Goal: Task Accomplishment & Management: Manage account settings

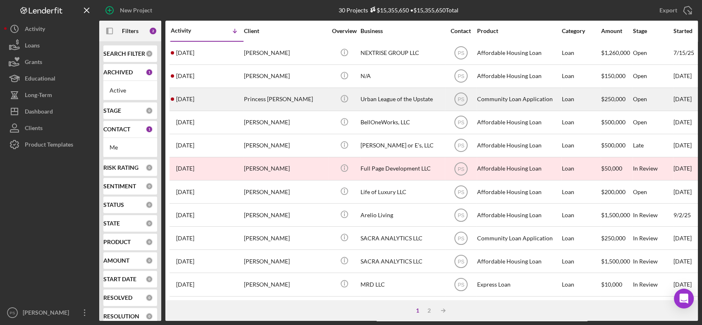
click at [329, 100] on div "Icon/Info" at bounding box center [344, 99] width 31 height 22
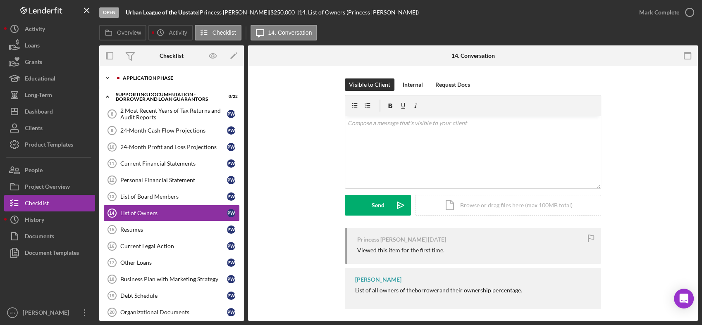
click at [106, 79] on icon "Icon/Expander" at bounding box center [107, 78] width 17 height 17
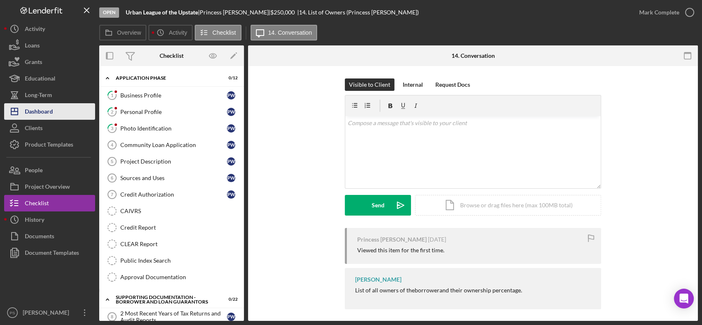
click at [67, 113] on button "Icon/Dashboard Dashboard" at bounding box center [49, 111] width 91 height 17
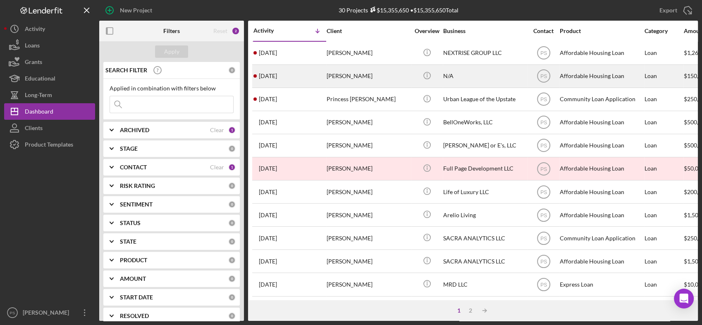
click at [358, 81] on div "[PERSON_NAME]" at bounding box center [368, 76] width 83 height 22
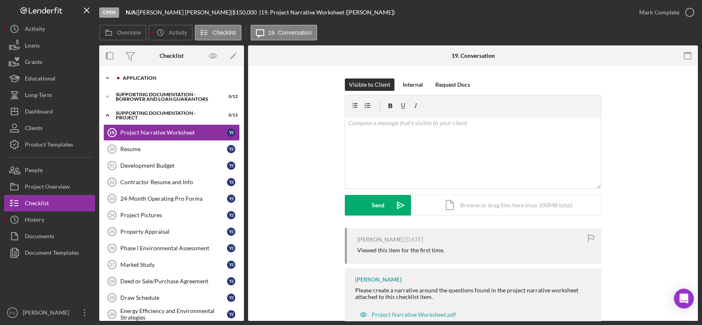
click at [107, 77] on icon "Icon/Expander" at bounding box center [107, 78] width 17 height 17
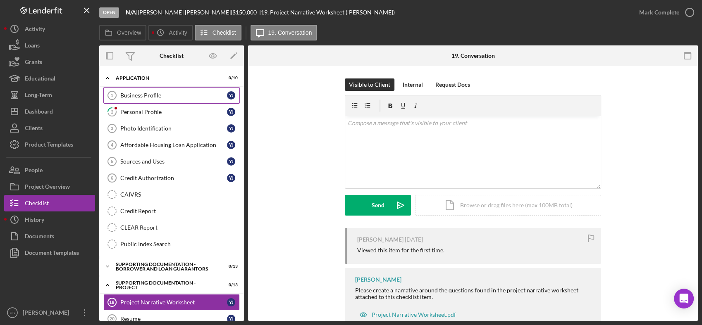
click at [167, 92] on div "Business Profile" at bounding box center [173, 95] width 107 height 7
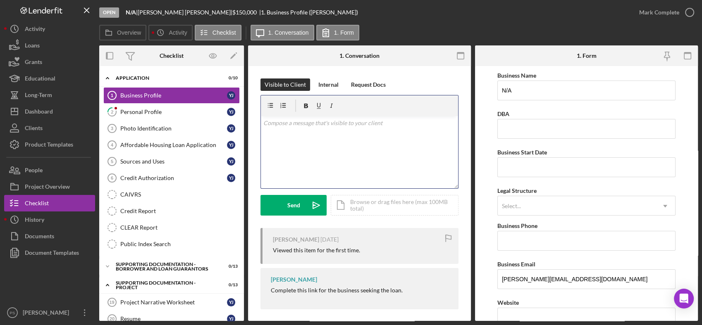
click at [302, 130] on div "v Color teal Color pink Remove color Add row above Add row below Add column bef…" at bounding box center [359, 152] width 197 height 72
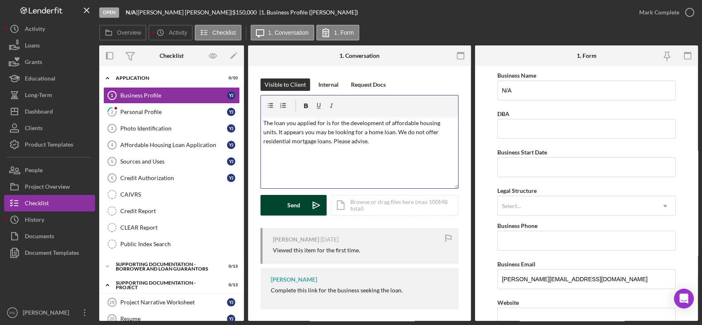
click at [295, 204] on div "Send" at bounding box center [293, 205] width 13 height 21
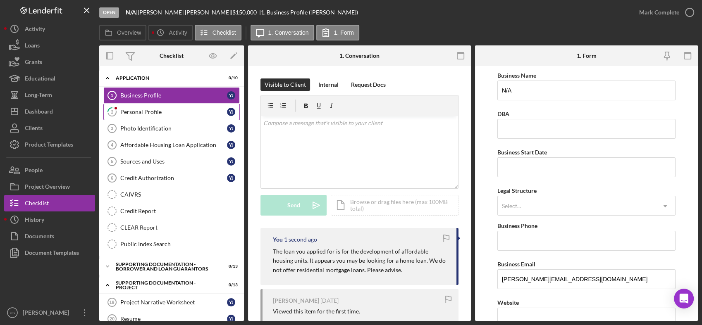
click at [170, 116] on link "2 Personal Profile y j" at bounding box center [171, 112] width 136 height 17
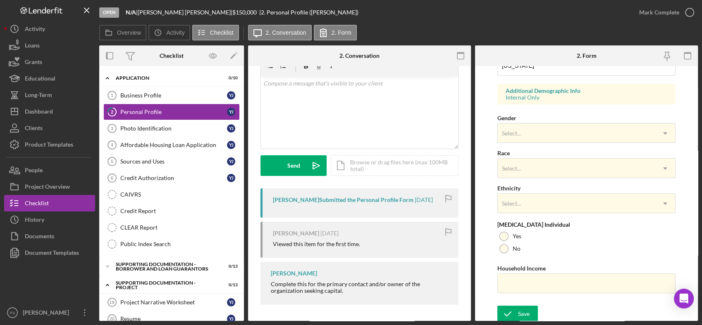
scroll to position [296, 0]
click at [41, 108] on div "Dashboard" at bounding box center [39, 112] width 28 height 19
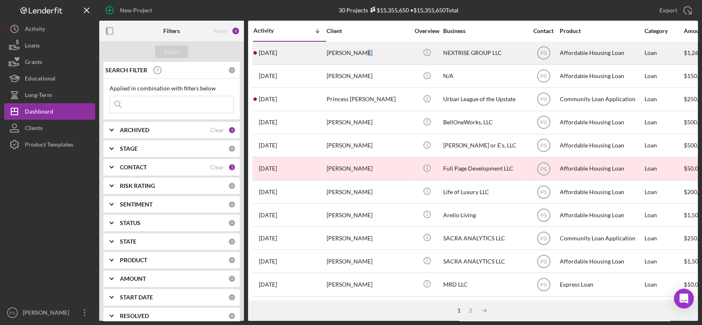
click at [363, 55] on div "[PERSON_NAME]" at bounding box center [368, 53] width 83 height 22
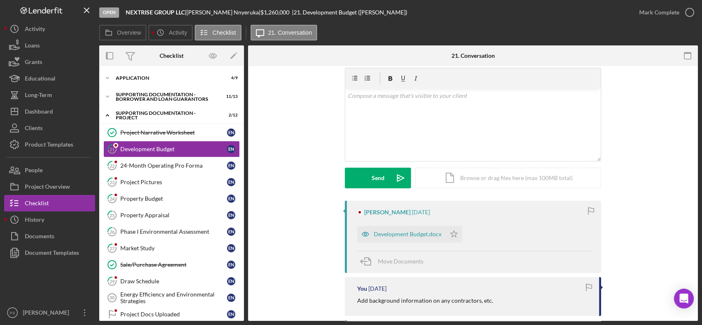
scroll to position [124, 0]
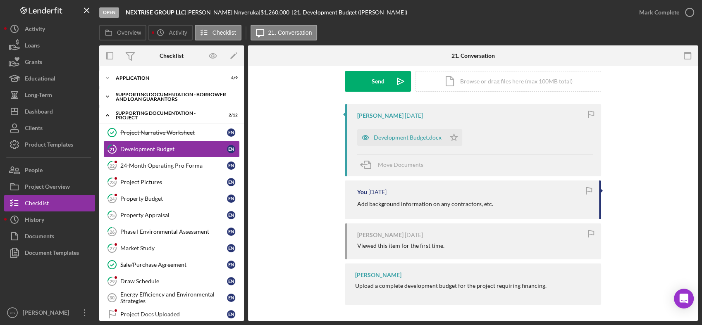
click at [105, 96] on icon "Icon/Expander" at bounding box center [107, 96] width 17 height 17
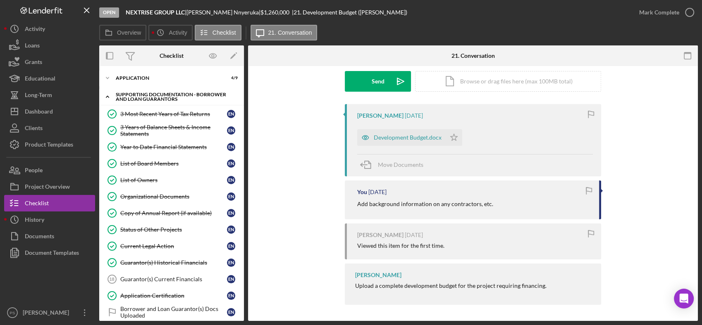
click at [105, 96] on icon "Icon/Expander" at bounding box center [107, 96] width 17 height 17
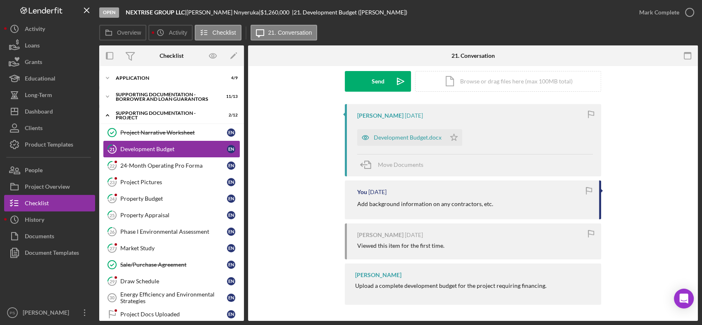
click at [159, 147] on div "Development Budget" at bounding box center [173, 149] width 107 height 7
click at [415, 135] on div "Development Budget.docx" at bounding box center [408, 137] width 68 height 7
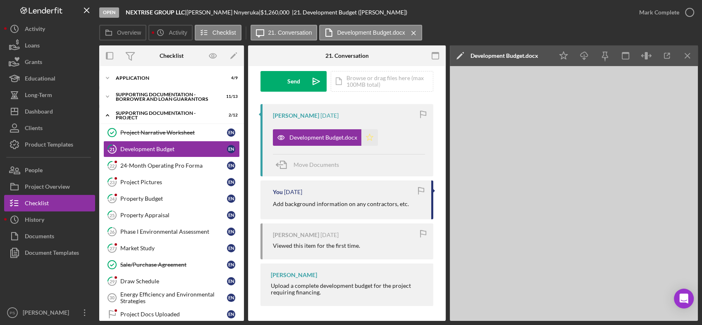
click at [368, 139] on icon "Icon/Star" at bounding box center [369, 137] width 17 height 17
click at [688, 11] on icon "button" at bounding box center [689, 12] width 21 height 21
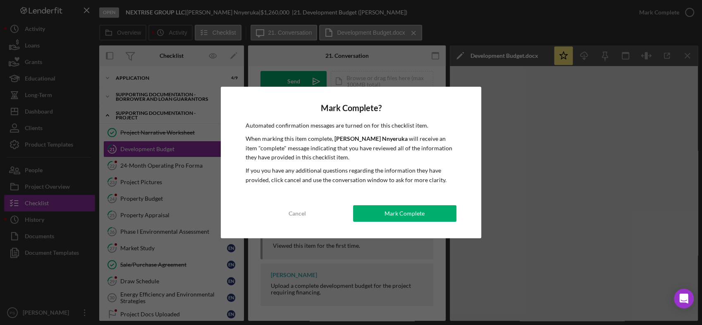
click at [417, 217] on div "Mark Complete" at bounding box center [405, 213] width 40 height 17
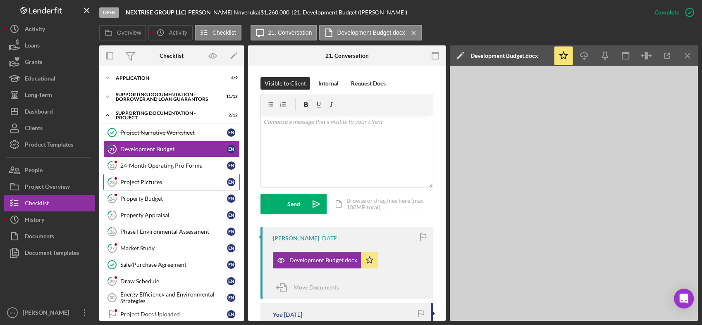
scroll to position [247, 0]
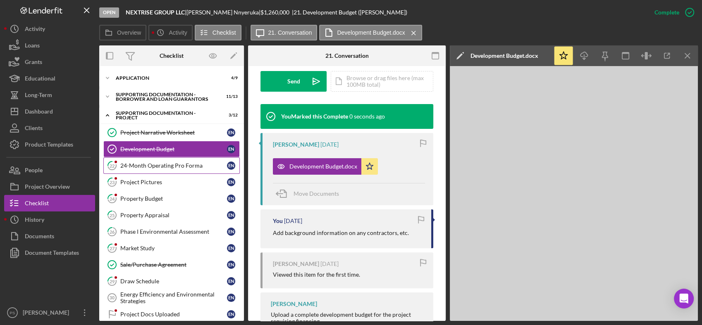
click at [181, 168] on div "24-Month Operating Pro Forma" at bounding box center [173, 165] width 107 height 7
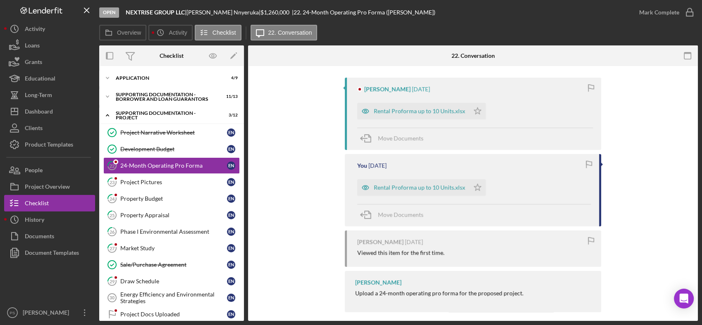
scroll to position [153, 0]
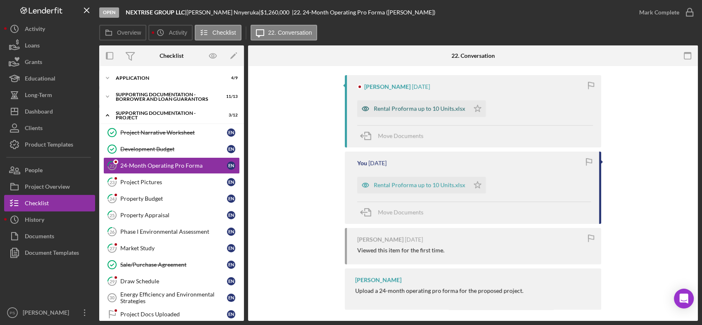
click at [417, 109] on div "Rental Proforma up to 10 Units.xlsx" at bounding box center [419, 108] width 91 height 7
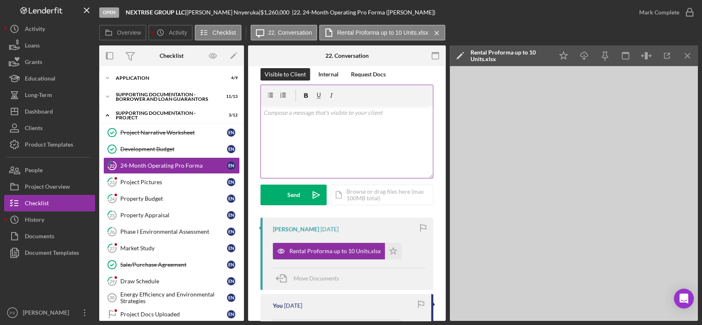
scroll to position [0, 0]
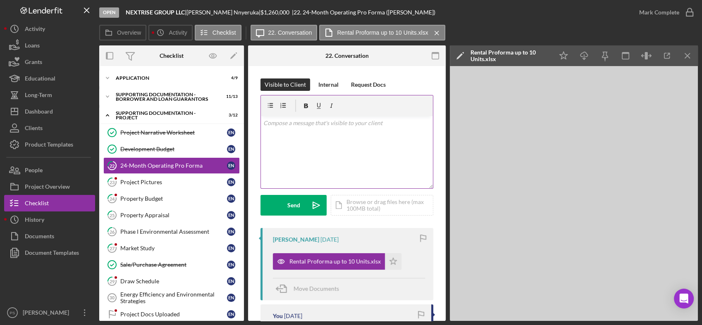
click at [301, 129] on div "v Color teal Color pink Remove color Add row above Add row below Add column bef…" at bounding box center [347, 152] width 172 height 72
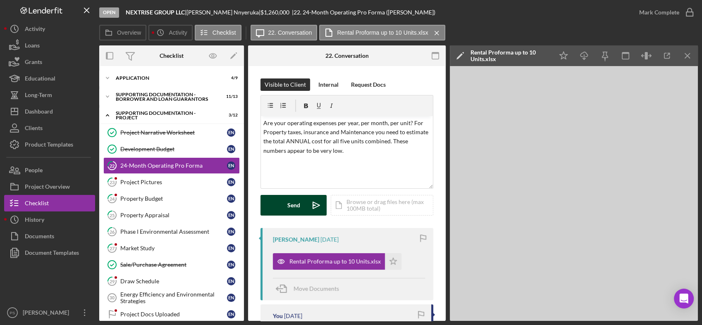
click at [294, 198] on div "Send" at bounding box center [293, 205] width 13 height 21
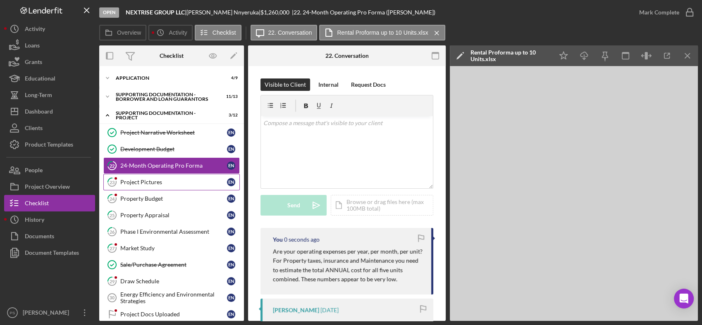
click at [179, 180] on div "Project Pictures" at bounding box center [173, 182] width 107 height 7
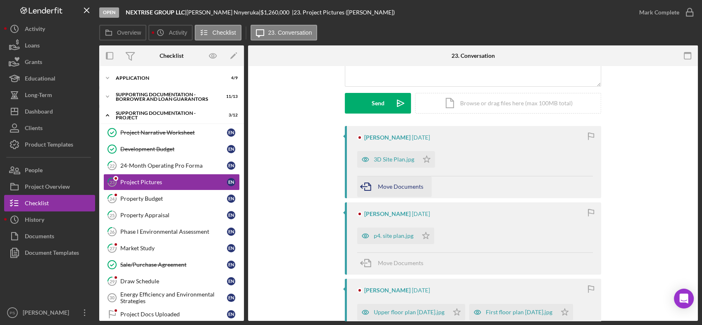
scroll to position [122, 0]
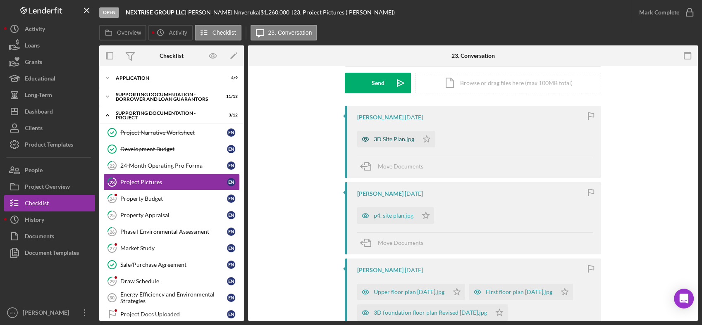
click at [388, 141] on div "3D Site Plan.jpg" at bounding box center [394, 139] width 41 height 7
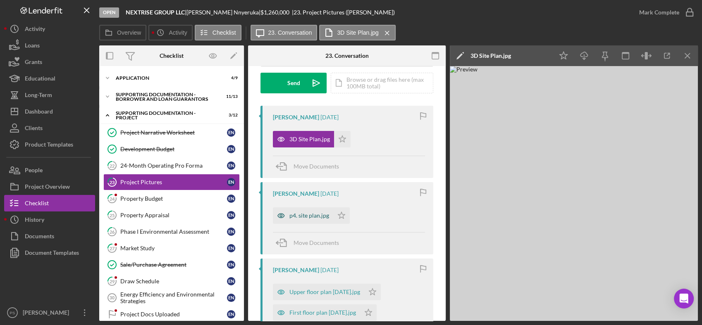
click at [320, 212] on div "p4. site plan.jpg" at bounding box center [303, 216] width 60 height 17
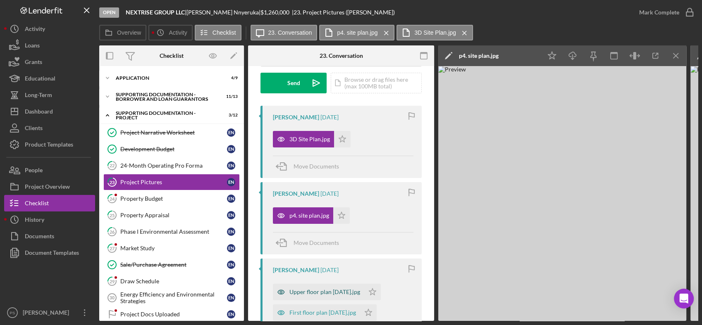
click at [332, 288] on div "Upper floor plan [DATE].jpg" at bounding box center [318, 292] width 91 height 17
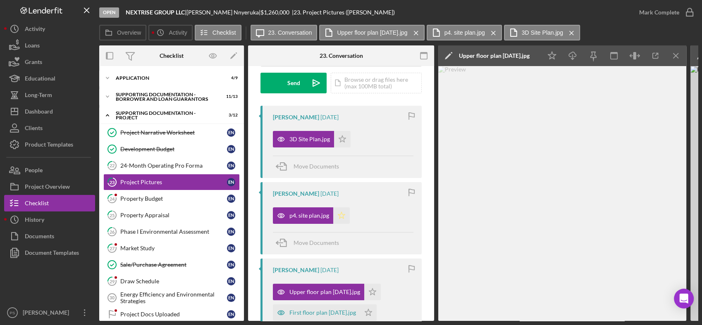
click at [339, 142] on polygon "button" at bounding box center [342, 139] width 7 height 7
click at [344, 215] on icon "Icon/Star" at bounding box center [341, 216] width 17 height 17
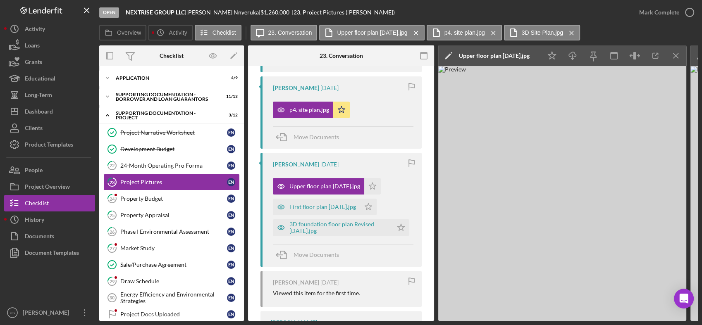
scroll to position [275, 0]
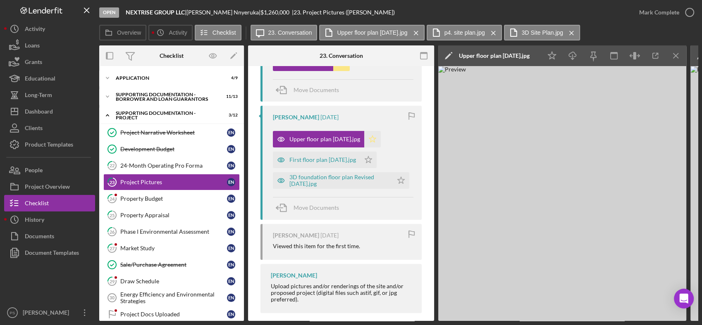
click at [375, 140] on icon "Icon/Star" at bounding box center [372, 139] width 17 height 17
click at [377, 160] on icon "Icon/Star" at bounding box center [368, 160] width 17 height 17
click at [395, 179] on icon "Icon/Star" at bounding box center [401, 180] width 17 height 17
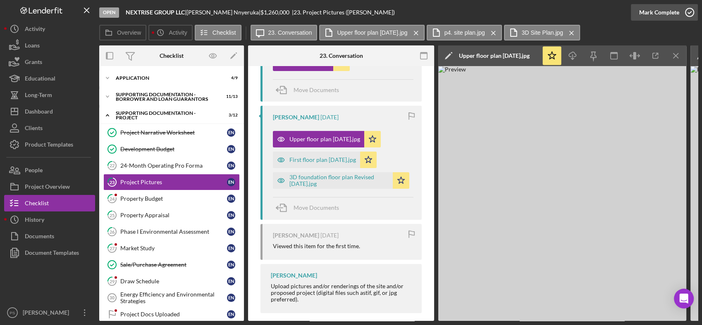
click at [696, 10] on icon "button" at bounding box center [689, 12] width 21 height 21
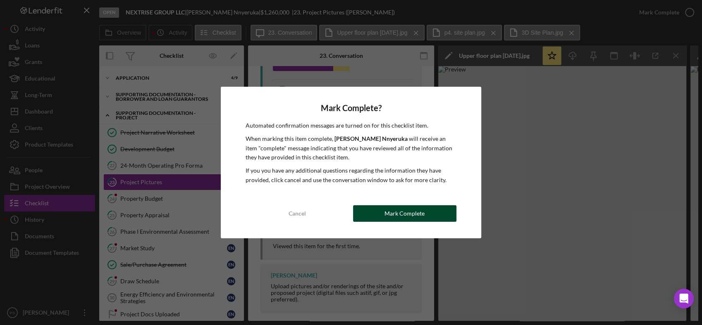
click at [410, 212] on div "Mark Complete" at bounding box center [405, 213] width 40 height 17
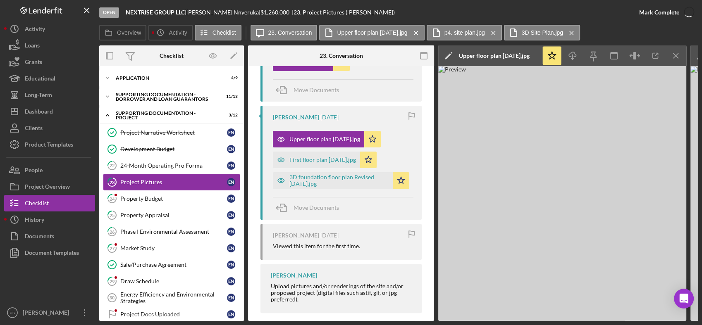
scroll to position [427, 0]
click at [156, 196] on div "Property Budget" at bounding box center [173, 199] width 107 height 7
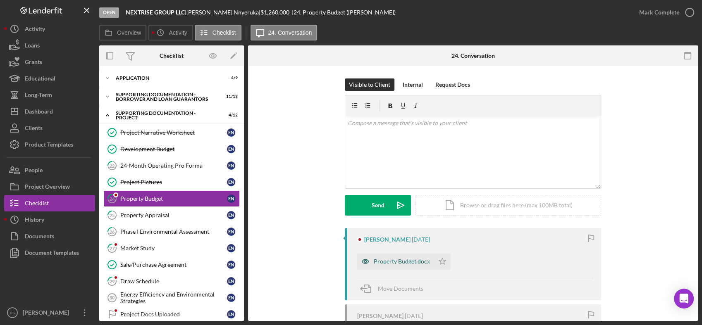
click at [393, 261] on div "Property Budget.docx" at bounding box center [402, 261] width 56 height 7
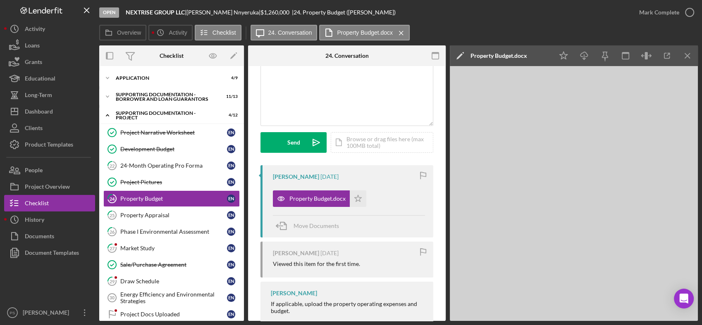
scroll to position [83, 0]
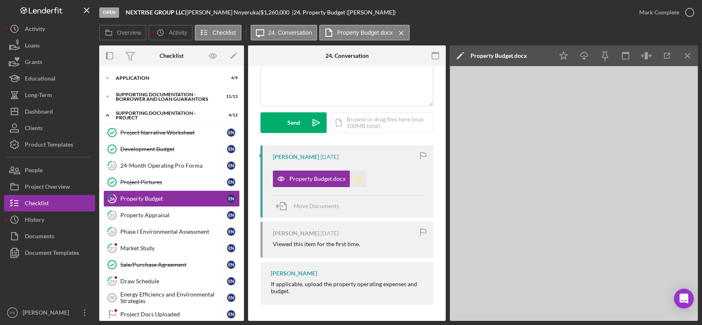
click at [361, 174] on icon "Icon/Star" at bounding box center [358, 179] width 17 height 17
click at [689, 11] on icon "button" at bounding box center [689, 12] width 21 height 21
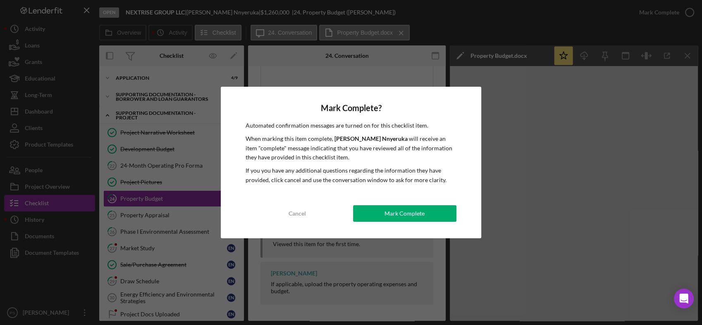
click at [413, 212] on div "Mark Complete" at bounding box center [405, 213] width 40 height 17
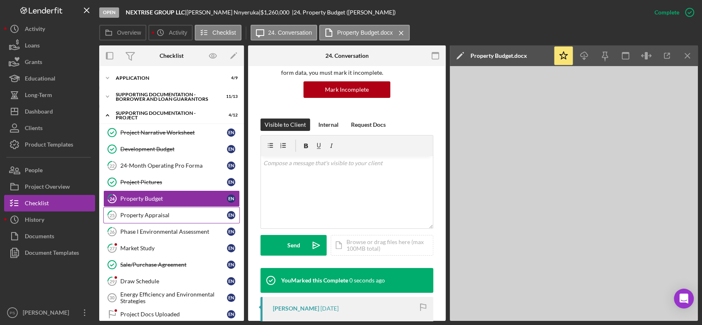
scroll to position [205, 0]
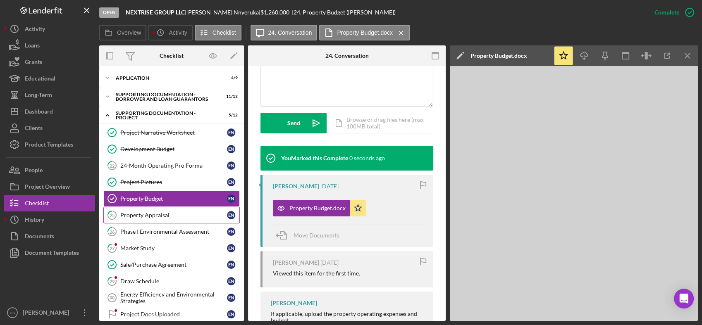
click at [175, 214] on div "Property Appraisal" at bounding box center [173, 215] width 107 height 7
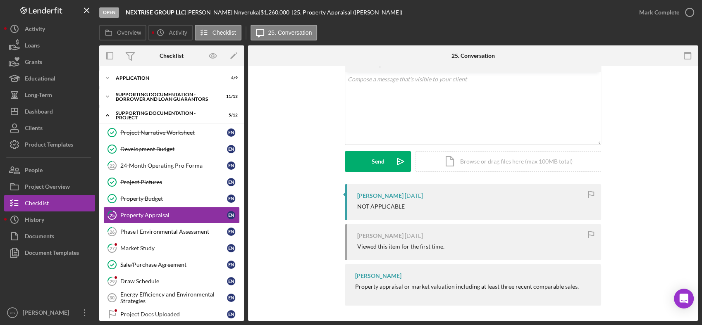
scroll to position [45, 0]
click at [165, 232] on div "Phase I Environmental Assessment" at bounding box center [173, 232] width 107 height 7
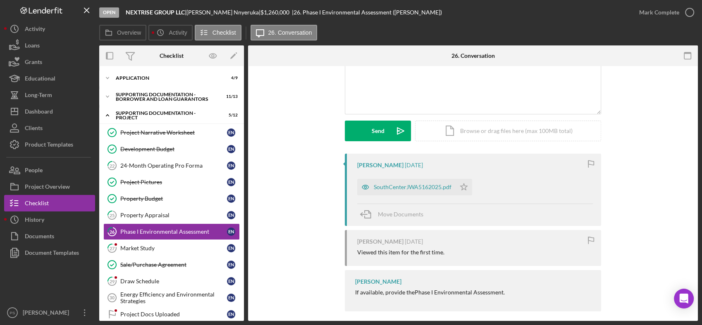
scroll to position [81, 0]
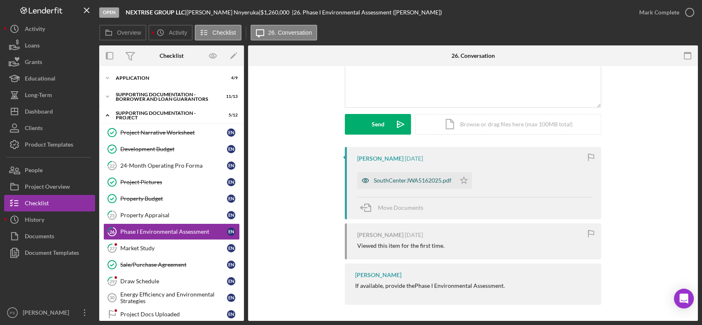
click at [389, 183] on div "SouthCenterJWA5162025.pdf" at bounding box center [413, 180] width 78 height 7
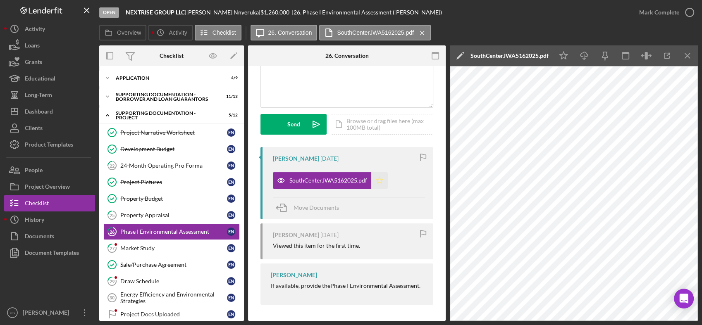
click at [381, 178] on icon "Icon/Star" at bounding box center [379, 180] width 17 height 17
click at [155, 248] on div "Market Study" at bounding box center [173, 248] width 107 height 7
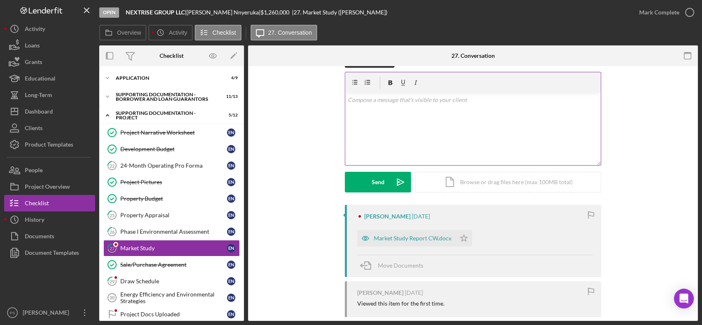
scroll to position [81, 0]
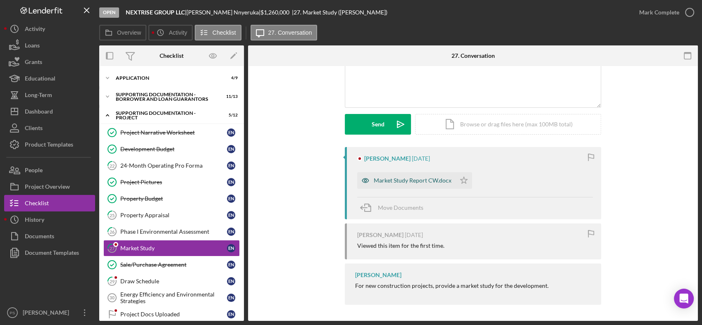
click at [414, 182] on div "Market Study Report CW.docx" at bounding box center [413, 180] width 78 height 7
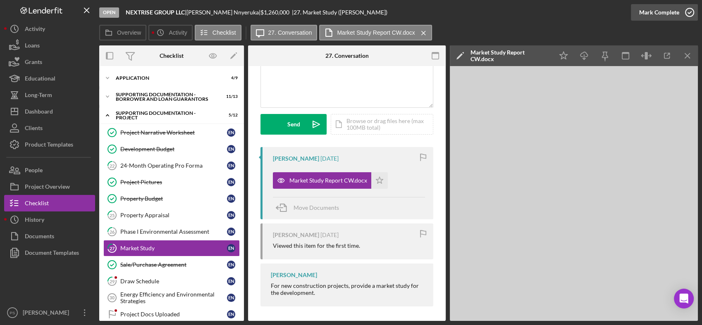
click at [688, 12] on icon "button" at bounding box center [689, 12] width 21 height 21
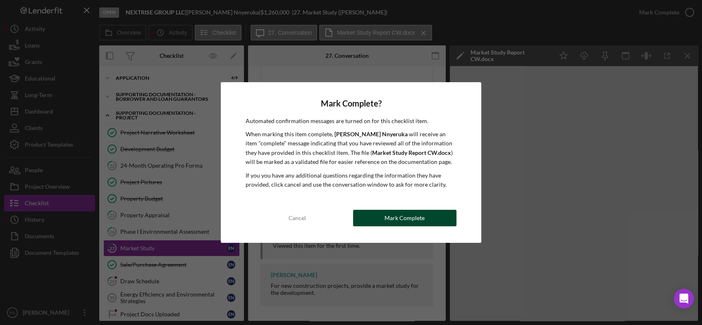
click at [402, 218] on div "Mark Complete" at bounding box center [405, 218] width 40 height 17
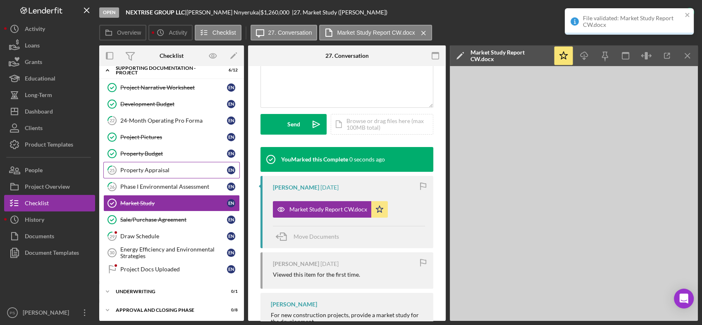
scroll to position [46, 0]
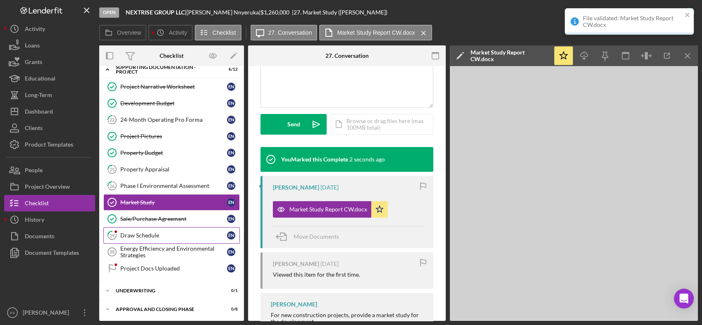
click at [158, 233] on div "Draw Schedule" at bounding box center [173, 235] width 107 height 7
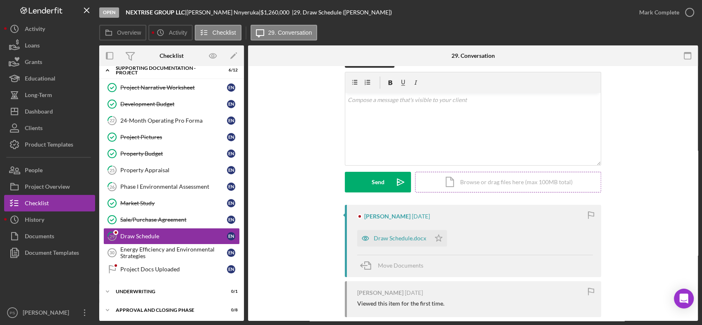
scroll to position [81, 0]
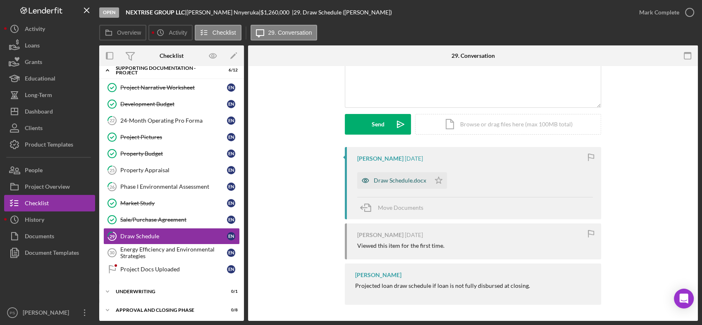
click at [402, 183] on div "Draw Schedule.docx" at bounding box center [400, 180] width 53 height 7
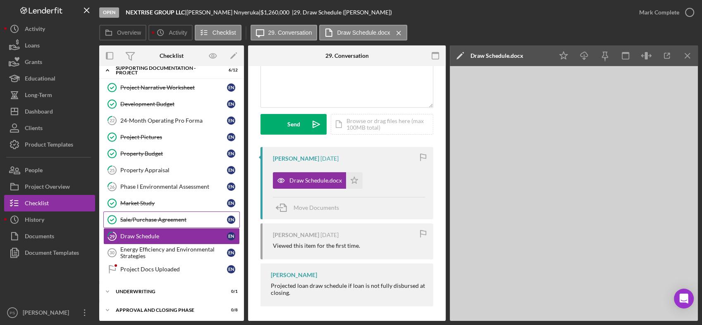
scroll to position [46, 0]
click at [139, 269] on div "Project Docs Uploaded" at bounding box center [173, 268] width 107 height 7
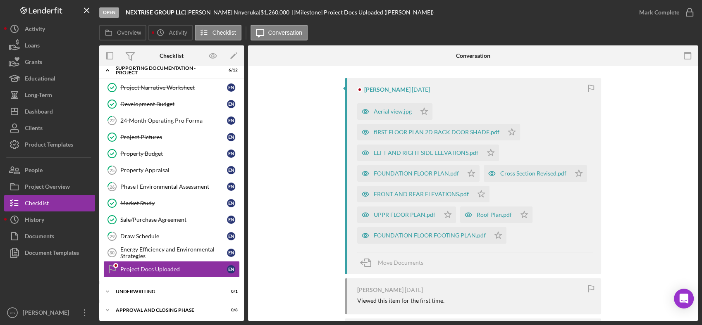
scroll to position [153, 0]
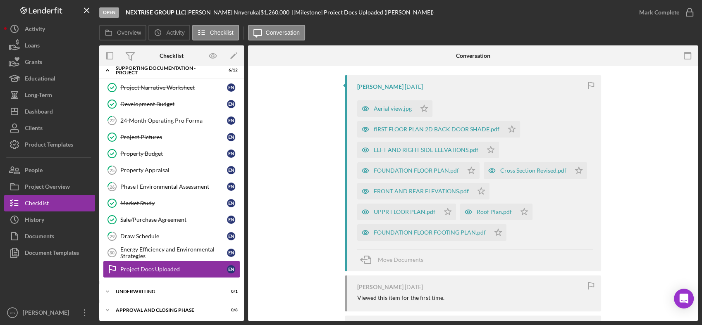
click at [169, 265] on link "Project Docs Uploaded Project Docs Uploaded E N" at bounding box center [171, 269] width 136 height 17
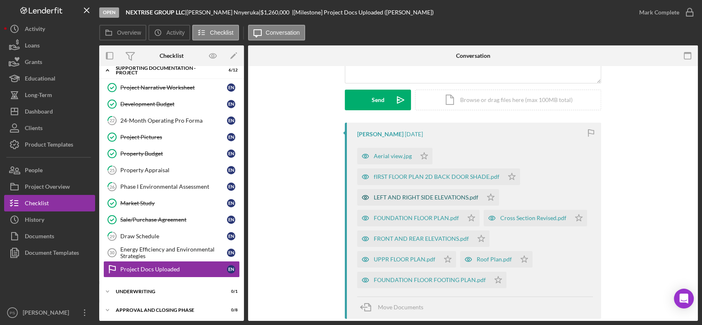
scroll to position [0, 0]
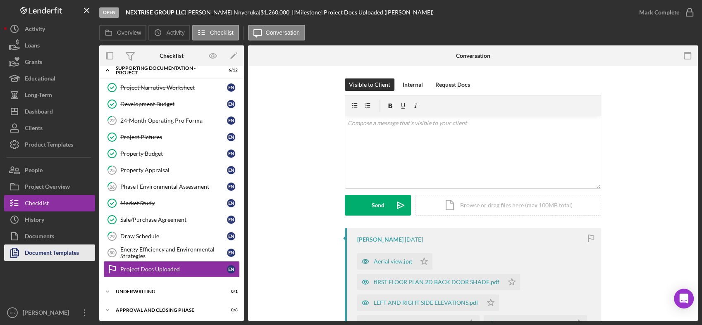
click at [46, 251] on div "Document Templates" at bounding box center [52, 254] width 54 height 19
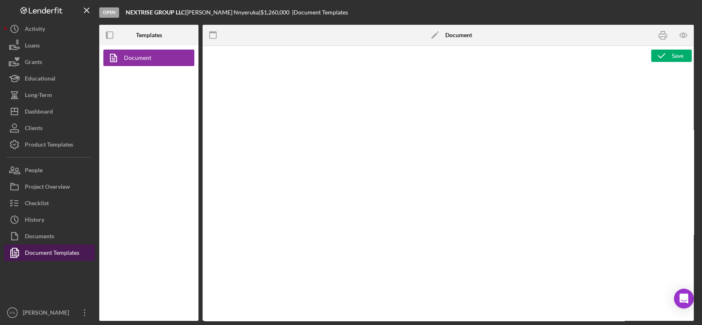
type textarea "<h1>Loan Application</h1> <p>&nbsp;</p> <p><strong style="font-size: 18px;">Sum…"
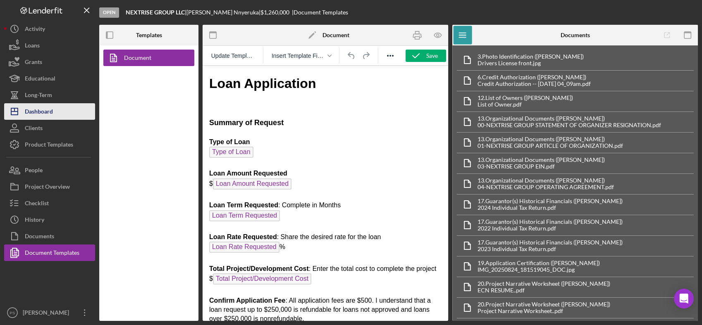
click at [48, 108] on div "Dashboard" at bounding box center [39, 112] width 28 height 19
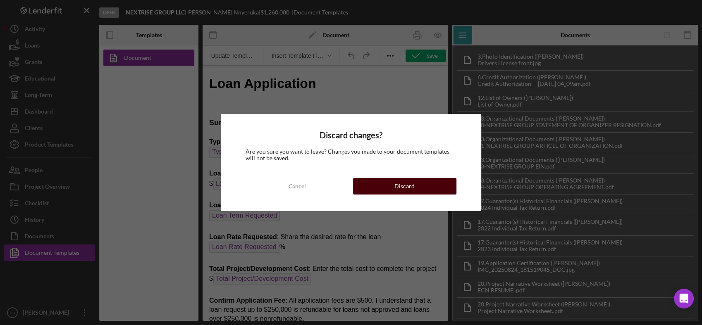
click at [401, 185] on div "Discard" at bounding box center [404, 186] width 20 height 17
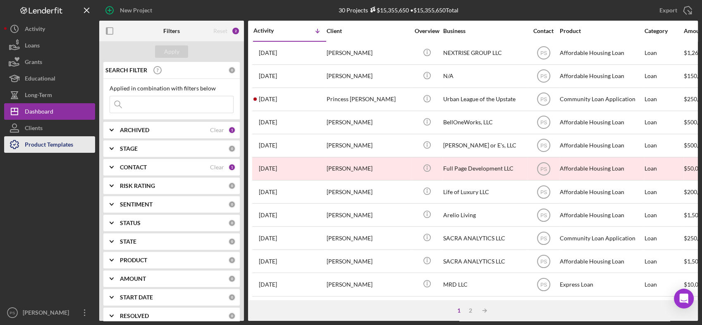
click at [56, 143] on div "Product Templates" at bounding box center [49, 145] width 48 height 19
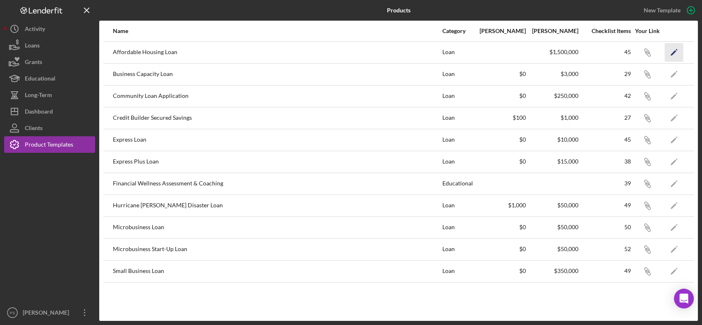
click at [675, 50] on icon "Icon/Edit" at bounding box center [674, 52] width 19 height 19
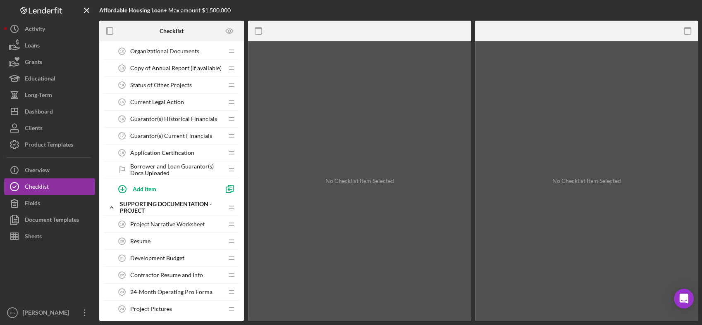
scroll to position [306, 0]
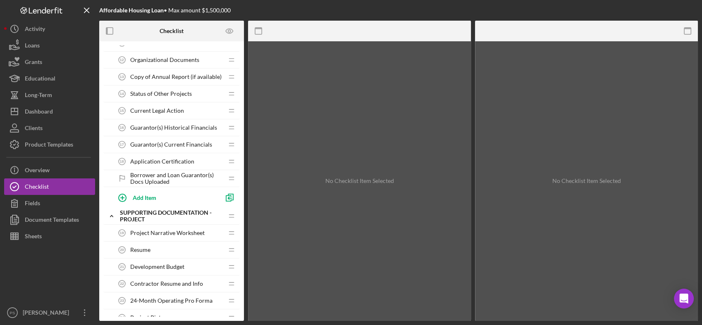
click at [162, 180] on span "Borrower and Loan Guarantor(s) Docs Uploaded" at bounding box center [176, 178] width 93 height 13
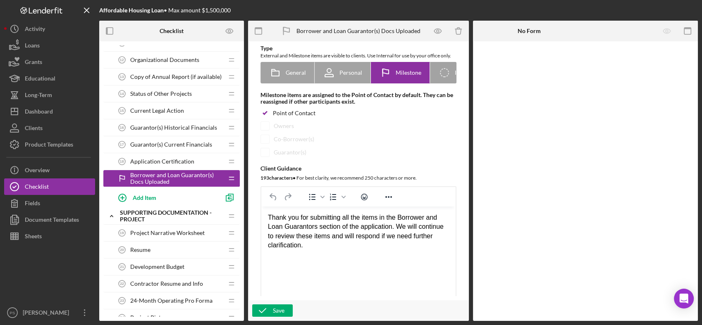
scroll to position [92, 0]
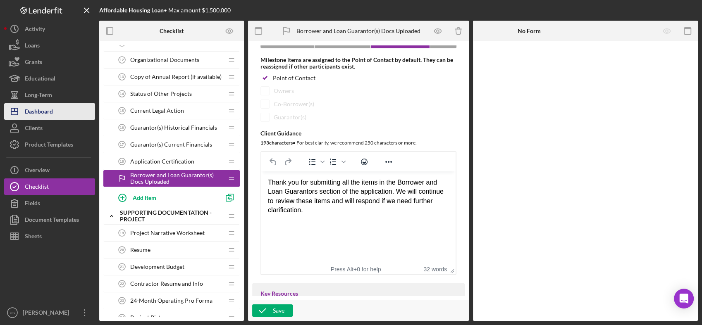
click at [67, 106] on button "Icon/Dashboard Dashboard" at bounding box center [49, 111] width 91 height 17
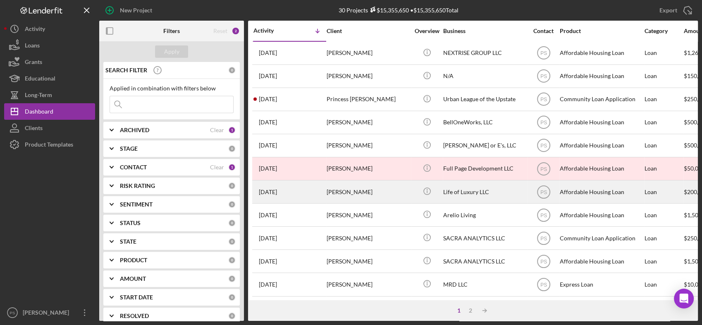
click at [356, 187] on div "[PERSON_NAME]" at bounding box center [368, 192] width 83 height 22
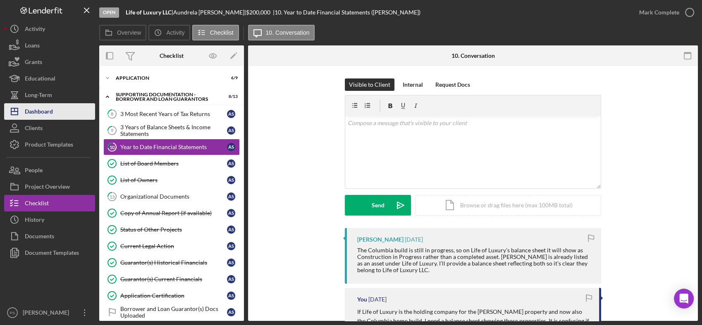
click at [63, 113] on button "Icon/Dashboard Dashboard" at bounding box center [49, 111] width 91 height 17
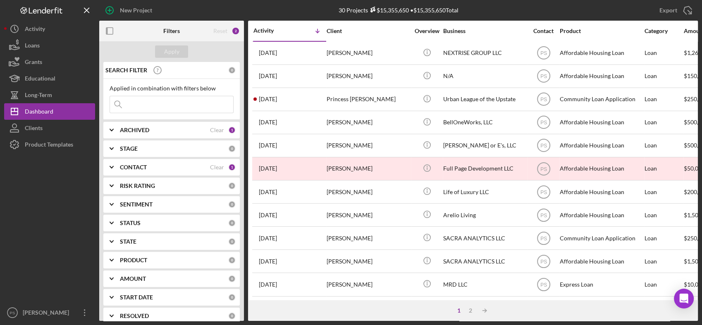
click at [268, 31] on div "Activity" at bounding box center [271, 30] width 36 height 7
click at [268, 33] on div "Activity" at bounding box center [289, 31] width 72 height 7
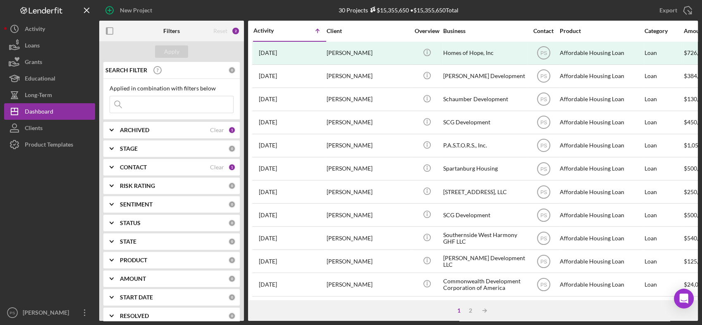
click at [141, 148] on div "STAGE" at bounding box center [174, 149] width 108 height 7
click at [132, 198] on label "In Review" at bounding box center [178, 196] width 111 height 8
click at [118, 198] on input "In Review" at bounding box center [114, 196] width 8 height 8
checkbox input "true"
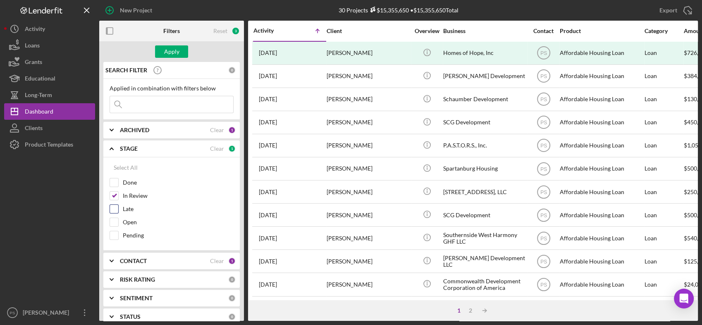
click at [129, 208] on label "Late" at bounding box center [178, 209] width 111 height 8
click at [118, 208] on input "Late" at bounding box center [114, 209] width 8 height 8
checkbox input "true"
click at [129, 221] on label "Open" at bounding box center [178, 222] width 111 height 8
click at [118, 221] on input "Open" at bounding box center [114, 222] width 8 height 8
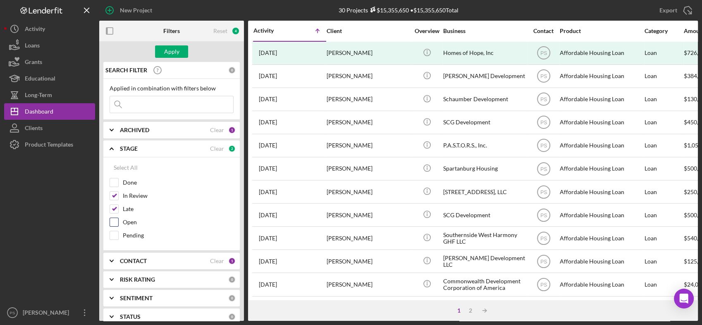
checkbox input "true"
click at [179, 47] on button "Apply" at bounding box center [171, 51] width 33 height 12
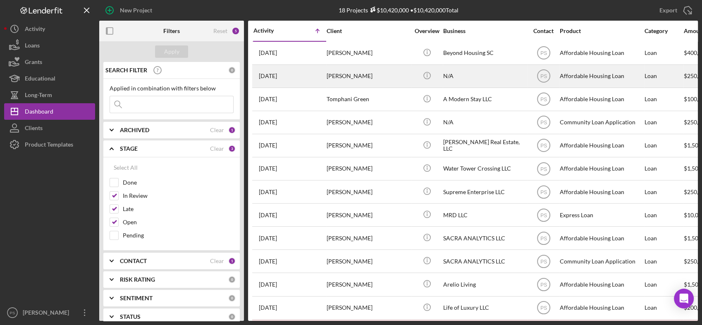
click at [397, 81] on div "[PERSON_NAME]" at bounding box center [368, 76] width 83 height 22
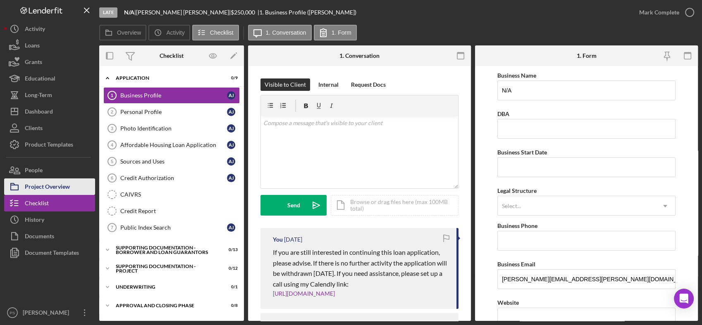
click at [60, 188] on div "Project Overview" at bounding box center [47, 188] width 45 height 19
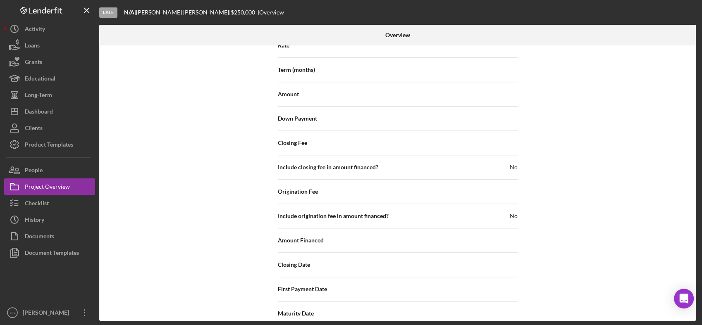
scroll to position [857, 0]
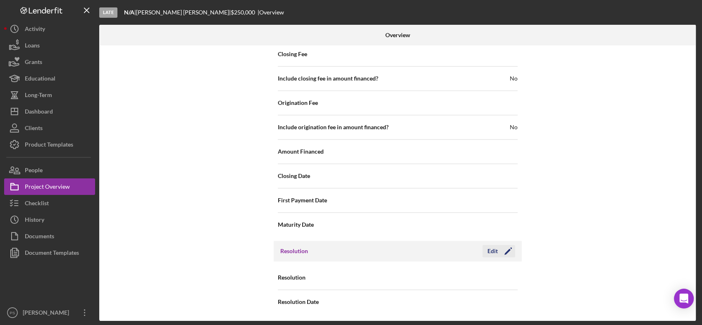
click at [492, 250] on div "Edit" at bounding box center [492, 251] width 10 height 12
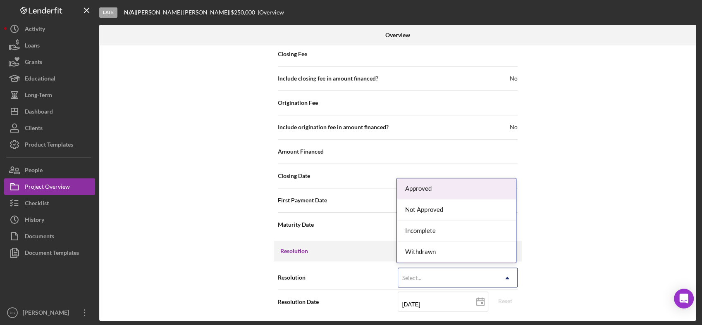
click at [472, 271] on div "Select..." at bounding box center [447, 278] width 99 height 19
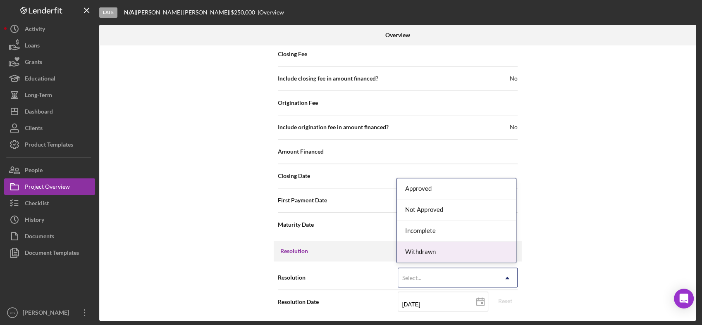
click at [448, 253] on div "Withdrawn" at bounding box center [456, 252] width 119 height 21
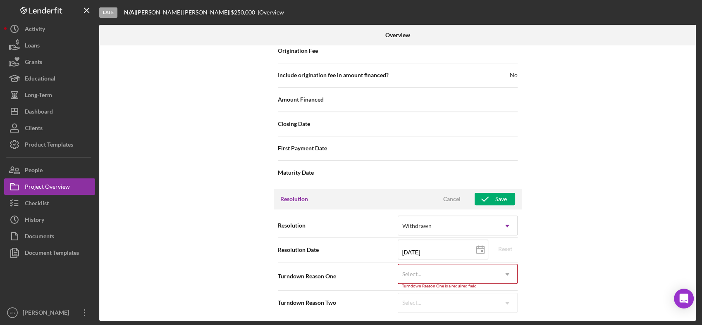
scroll to position [909, 0]
click at [449, 267] on div "Select..." at bounding box center [447, 274] width 99 height 19
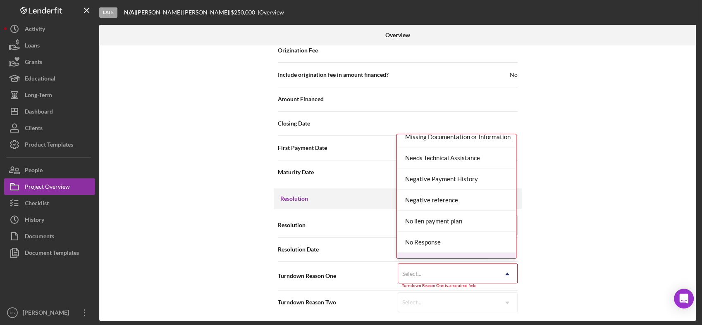
scroll to position [521, 0]
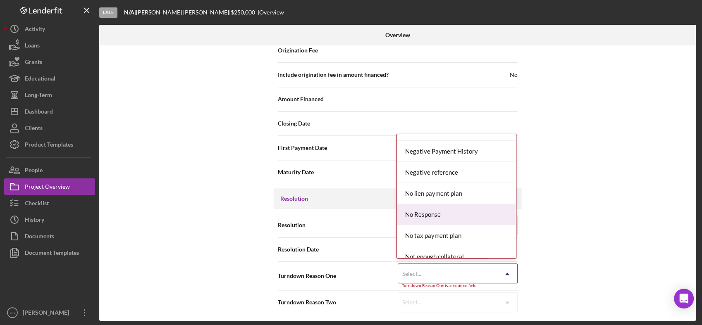
click at [439, 213] on div "No Response" at bounding box center [456, 214] width 119 height 21
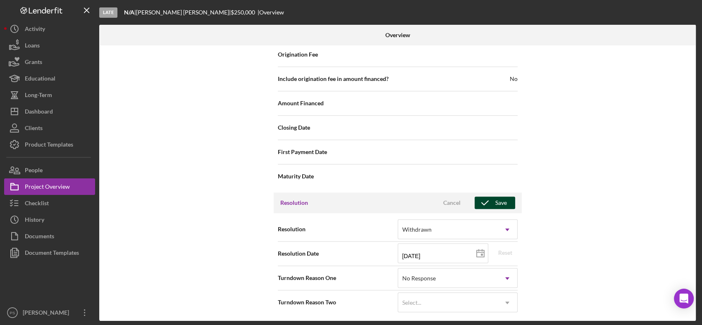
click at [499, 198] on div "Save" at bounding box center [501, 203] width 12 height 12
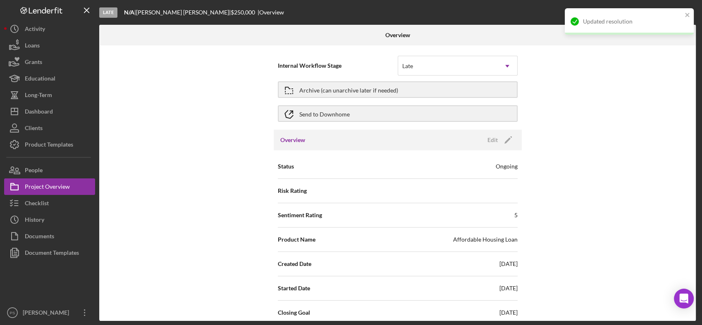
scroll to position [0, 0]
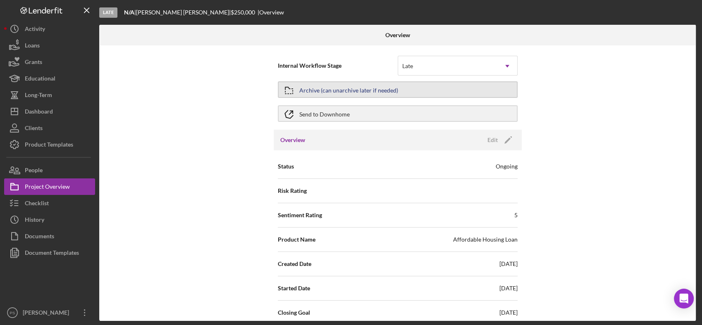
click at [348, 87] on div "Archive (can unarchive later if needed)" at bounding box center [348, 89] width 99 height 15
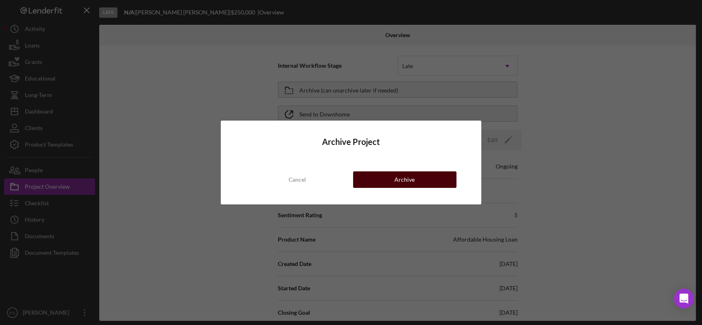
click at [415, 179] on button "Archive" at bounding box center [404, 180] width 103 height 17
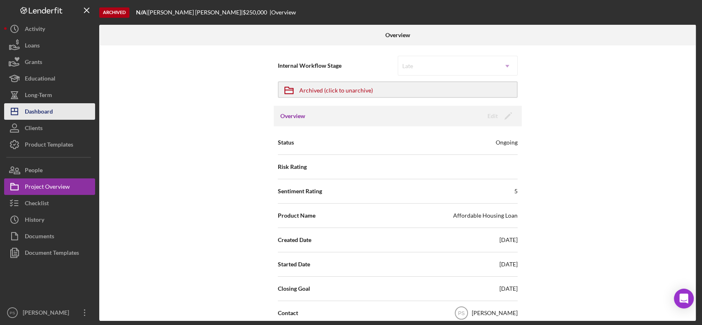
click at [53, 105] on button "Icon/Dashboard Dashboard" at bounding box center [49, 111] width 91 height 17
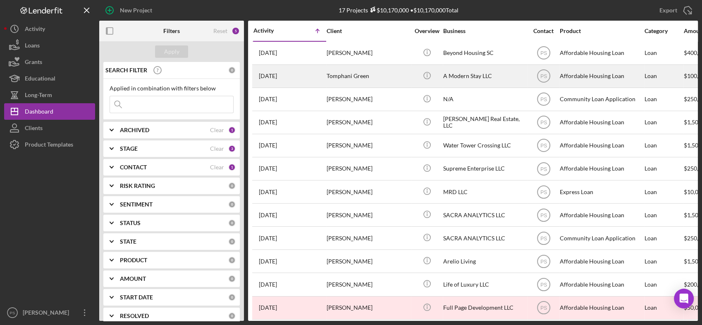
click at [459, 76] on div "A Modern Stay LLC" at bounding box center [484, 76] width 83 height 22
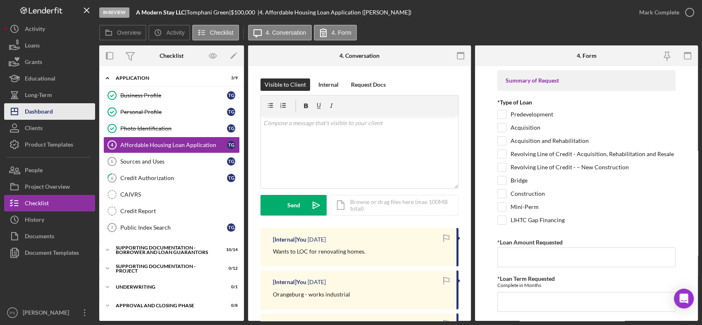
click at [51, 110] on div "Dashboard" at bounding box center [39, 112] width 28 height 19
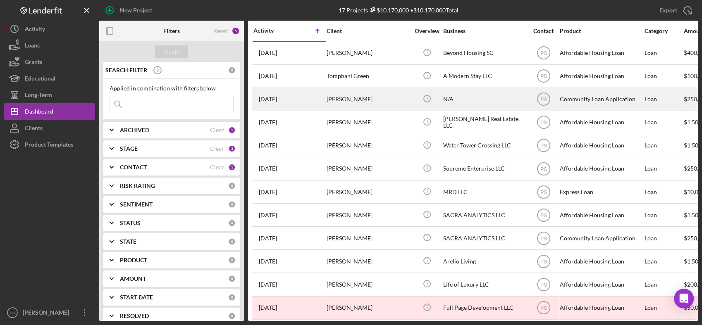
click at [400, 98] on div "[PERSON_NAME]" at bounding box center [368, 99] width 83 height 22
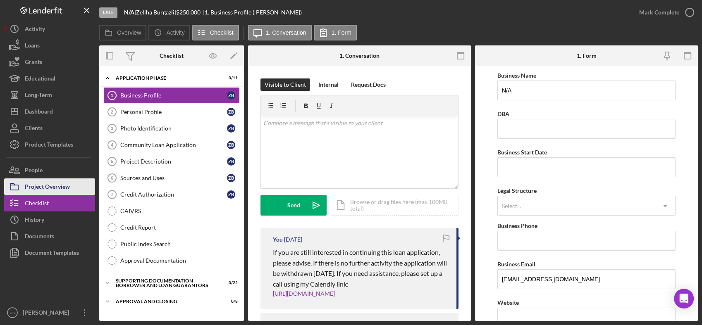
click at [74, 183] on button "Project Overview" at bounding box center [49, 187] width 91 height 17
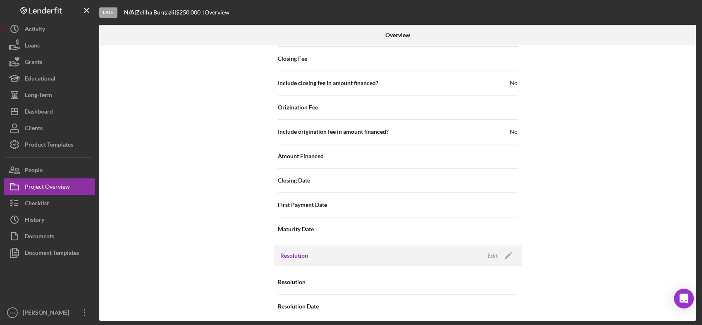
scroll to position [929, 0]
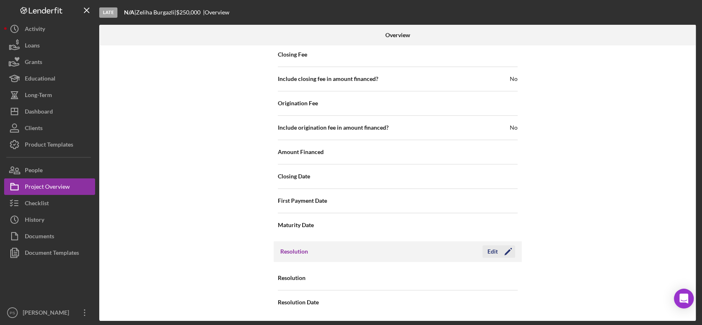
click at [486, 248] on button "Edit Icon/Edit" at bounding box center [499, 252] width 33 height 12
click at [436, 276] on div "Select..." at bounding box center [447, 278] width 99 height 19
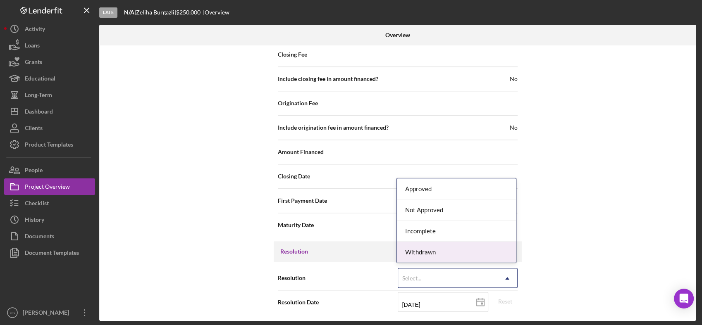
click at [430, 252] on div "Withdrawn" at bounding box center [456, 252] width 119 height 21
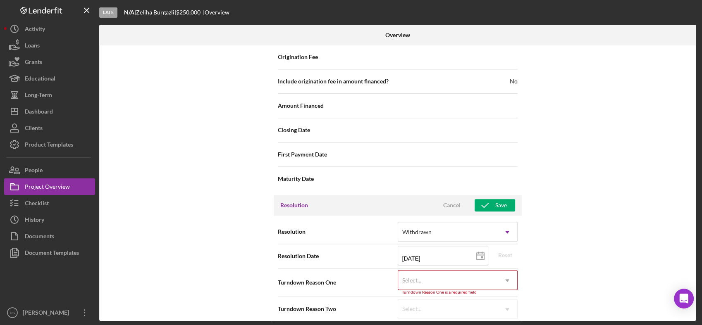
scroll to position [982, 0]
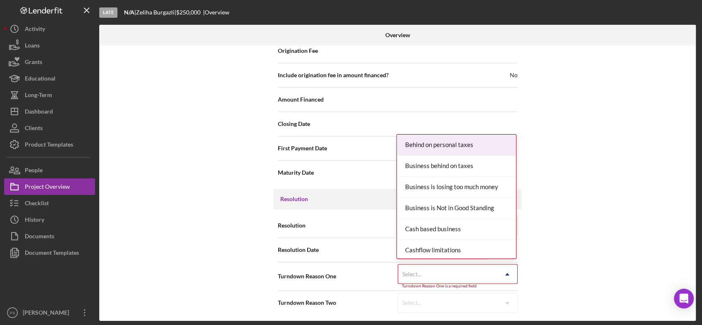
click at [415, 273] on div "Select..." at bounding box center [411, 274] width 19 height 7
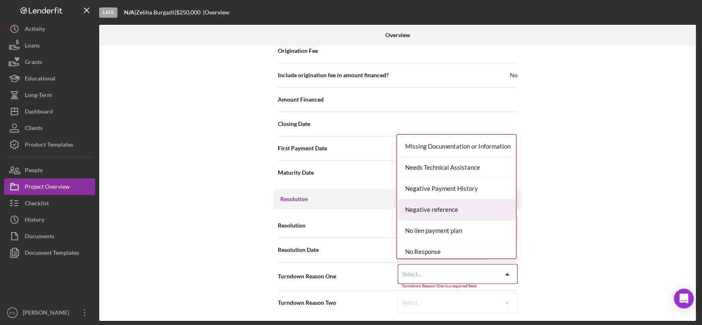
scroll to position [582, 0]
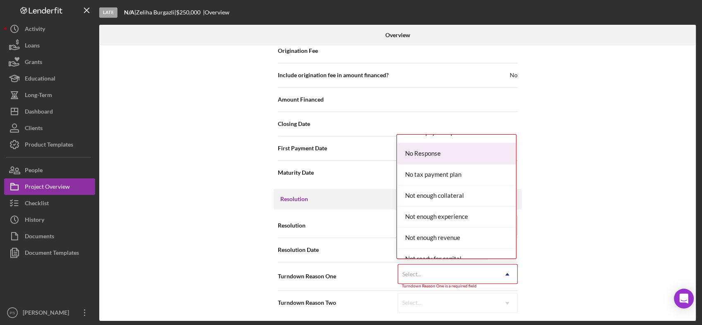
click at [411, 153] on div "No Response" at bounding box center [456, 153] width 119 height 21
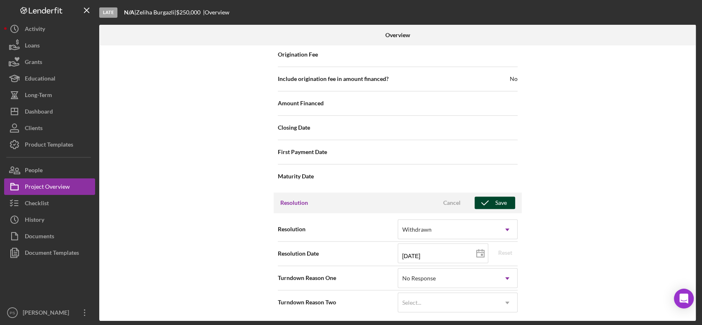
click at [493, 197] on icon "button" at bounding box center [485, 203] width 21 height 21
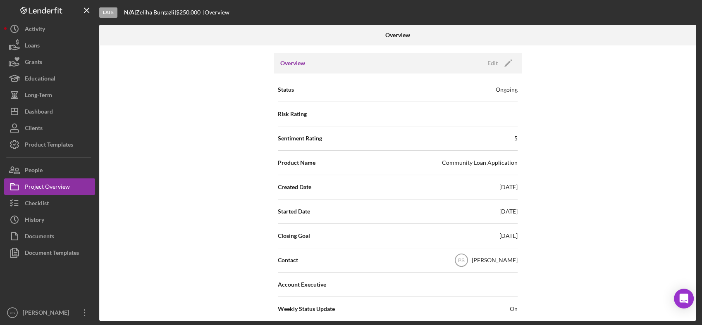
scroll to position [0, 0]
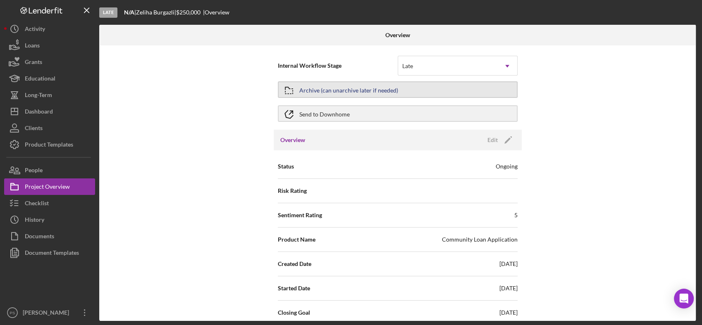
click at [355, 91] on div "Archive (can unarchive later if needed)" at bounding box center [348, 89] width 99 height 15
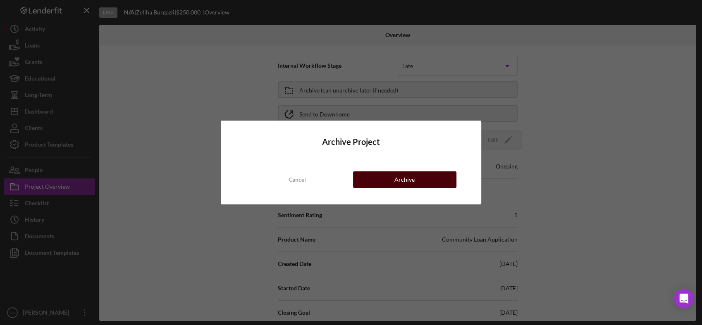
click at [407, 183] on div "Archive" at bounding box center [404, 180] width 20 height 17
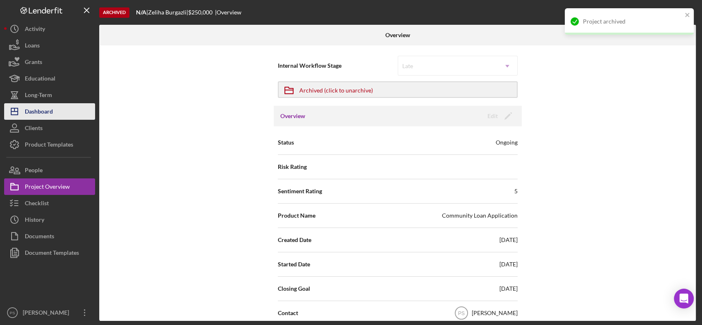
click at [60, 115] on button "Icon/Dashboard Dashboard" at bounding box center [49, 111] width 91 height 17
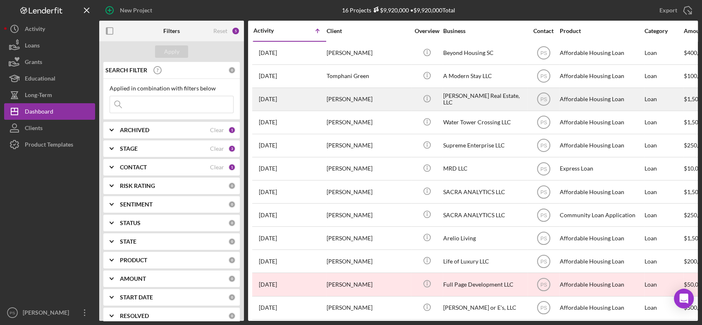
click at [397, 96] on div "[PERSON_NAME]" at bounding box center [368, 99] width 83 height 22
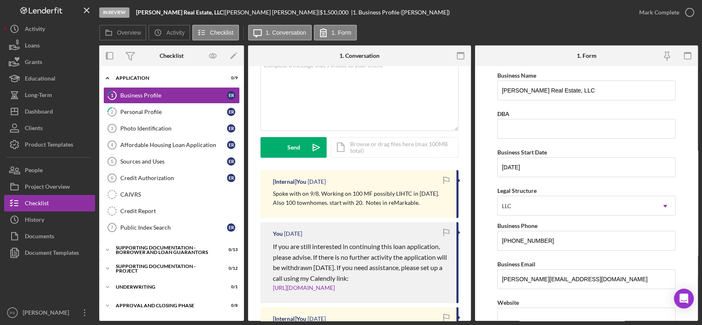
scroll to position [61, 0]
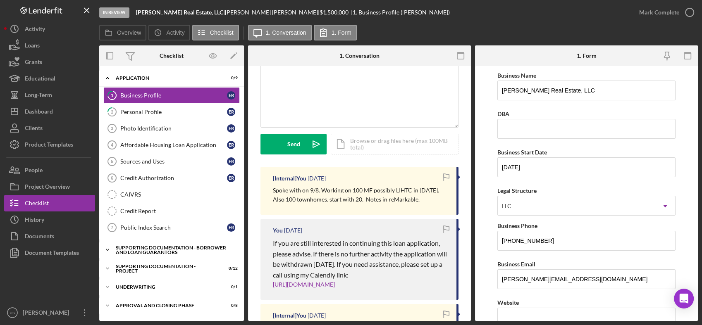
click at [156, 242] on div "Icon/Expander Supporting Documentation - Borrower and Loan Guarantors 0 / 13" at bounding box center [171, 250] width 145 height 17
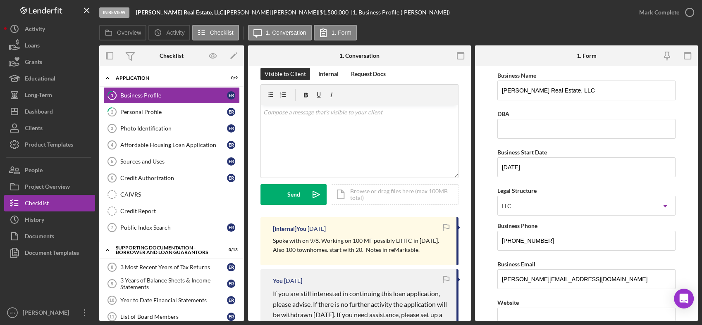
scroll to position [0, 0]
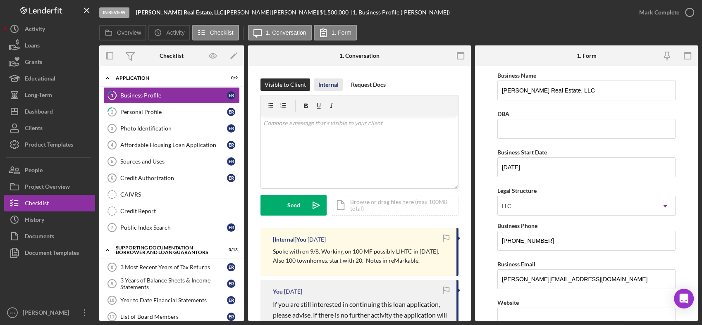
click at [327, 86] on div "Internal" at bounding box center [328, 85] width 20 height 12
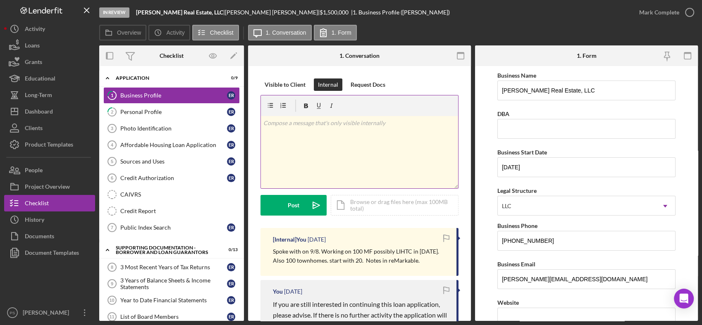
click at [312, 125] on p at bounding box center [359, 123] width 193 height 9
click at [294, 206] on div "Post" at bounding box center [294, 205] width 12 height 21
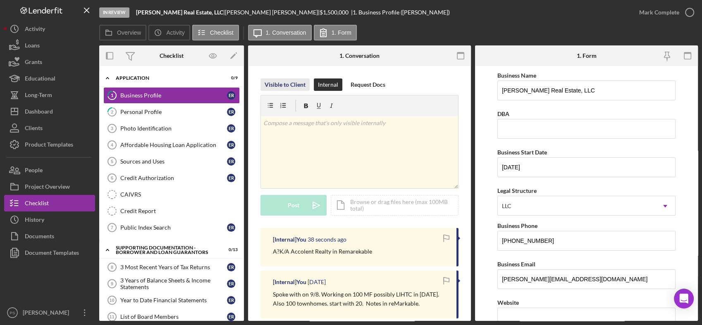
click at [290, 79] on div "Visible to Client" at bounding box center [285, 85] width 41 height 12
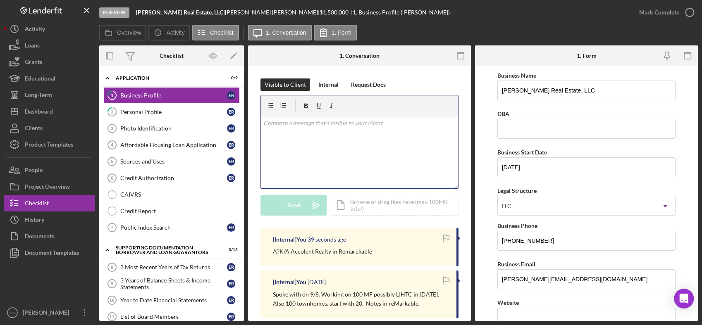
click at [295, 133] on div "v Color teal Color pink Remove color Add row above Add row below Add column bef…" at bounding box center [359, 152] width 197 height 72
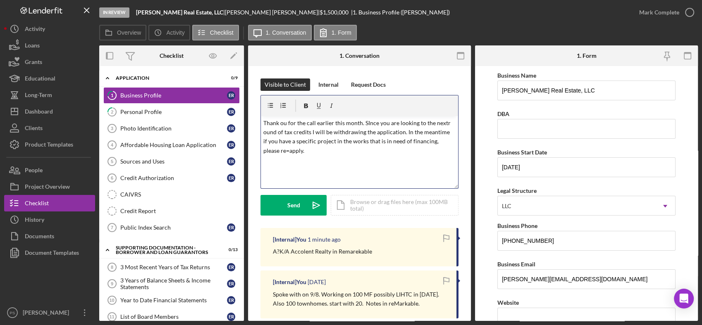
click at [444, 123] on p "Thank ou for the call earlier this month. SInce you are looking to the nextr ou…" at bounding box center [359, 137] width 193 height 37
click at [290, 152] on p "Thank ou for the call earlier this month. Since you are looking to the next rou…" at bounding box center [359, 137] width 193 height 37
click at [301, 204] on button "Send Icon/icon-invite-send" at bounding box center [293, 205] width 66 height 21
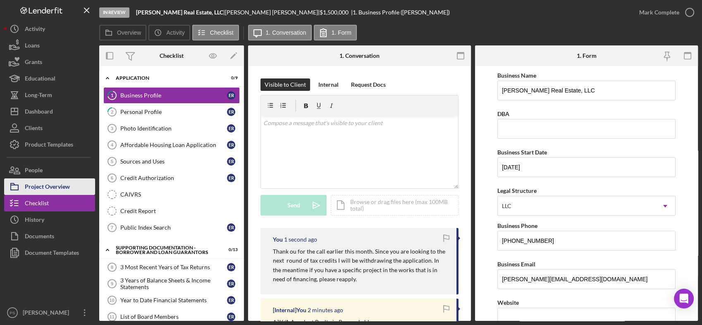
click at [63, 187] on div "Project Overview" at bounding box center [47, 188] width 45 height 19
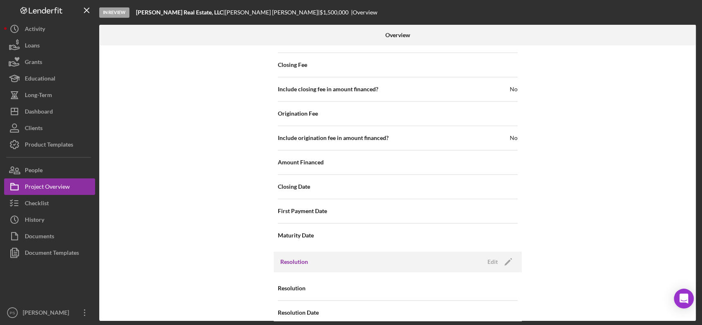
scroll to position [857, 0]
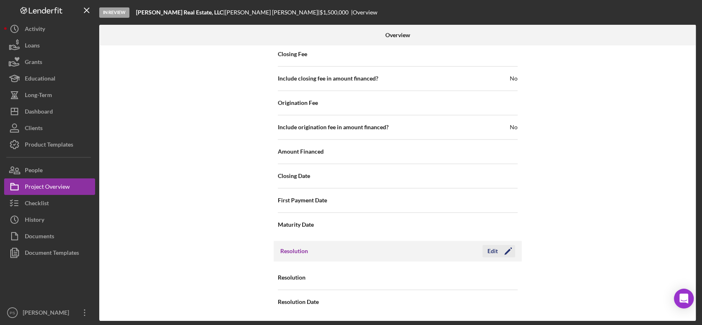
click at [490, 251] on div "Edit" at bounding box center [492, 251] width 10 height 12
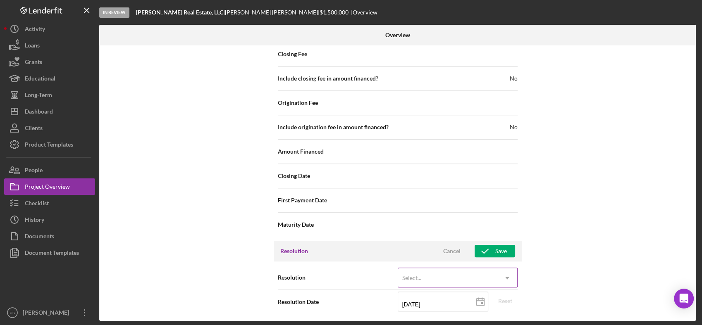
click at [406, 272] on div "Select..." at bounding box center [447, 278] width 99 height 19
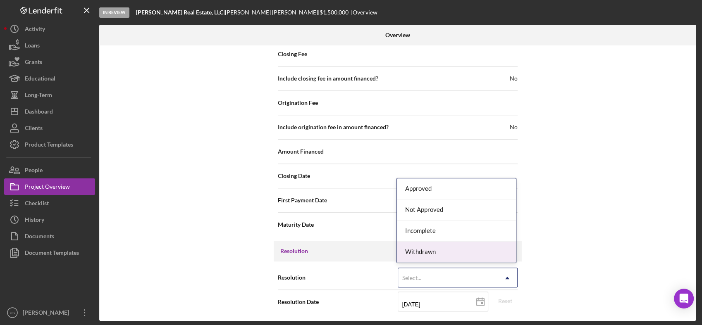
click at [410, 252] on div "Withdrawn" at bounding box center [456, 252] width 119 height 21
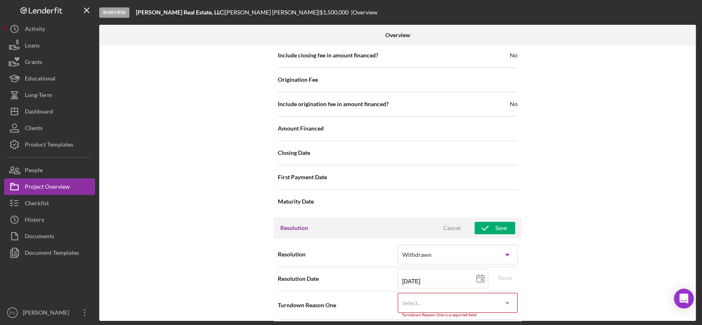
scroll to position [909, 0]
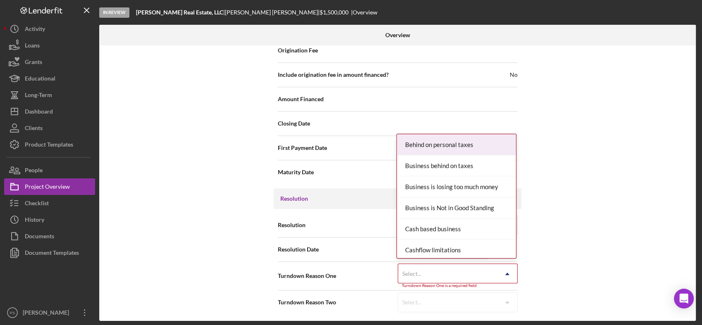
click at [423, 274] on div "Select..." at bounding box center [447, 274] width 99 height 19
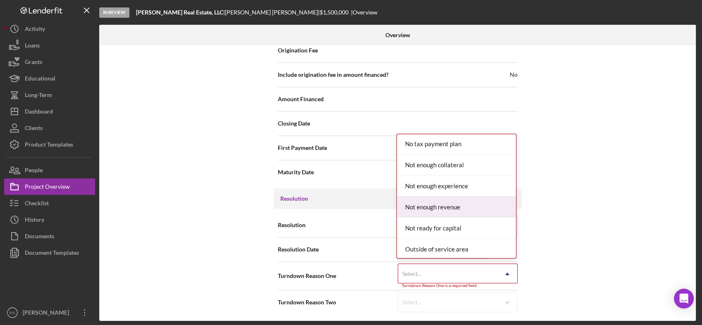
scroll to position [643, 0]
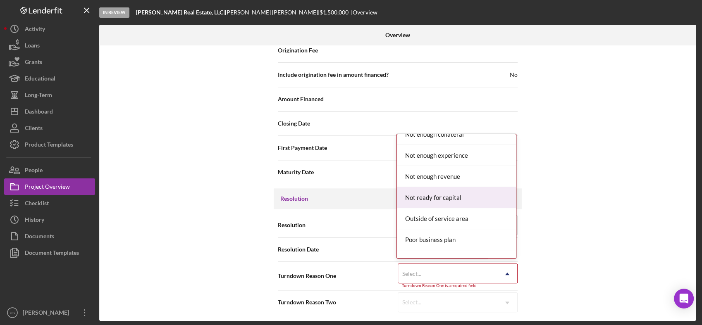
click at [444, 193] on div "Not ready for capital" at bounding box center [456, 197] width 119 height 21
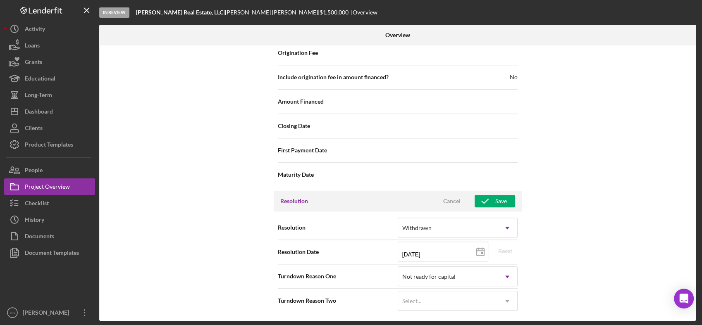
scroll to position [905, 0]
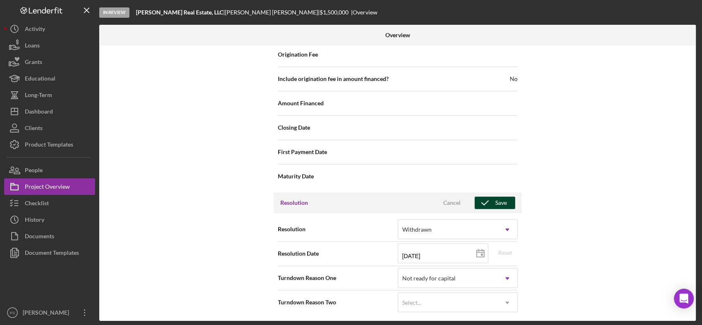
click at [499, 198] on div "Save" at bounding box center [501, 203] width 12 height 12
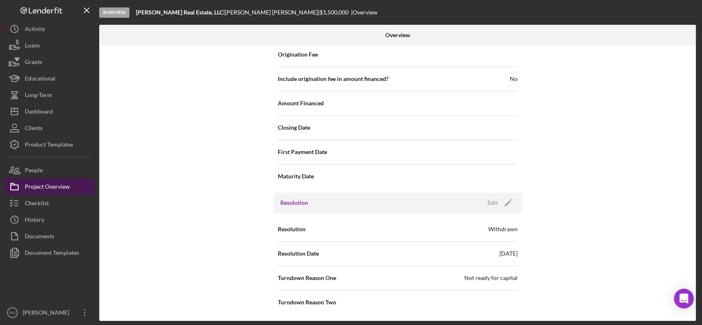
click at [53, 186] on div "Project Overview" at bounding box center [47, 188] width 45 height 19
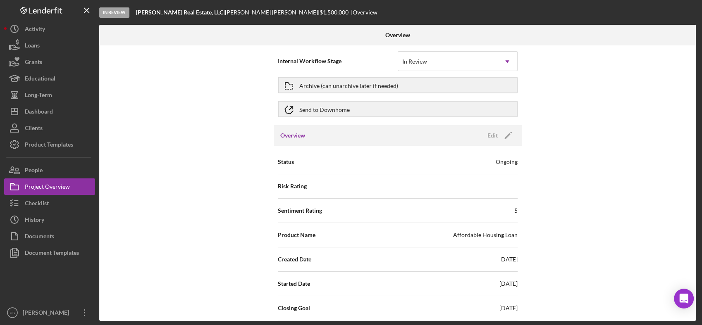
scroll to position [0, 0]
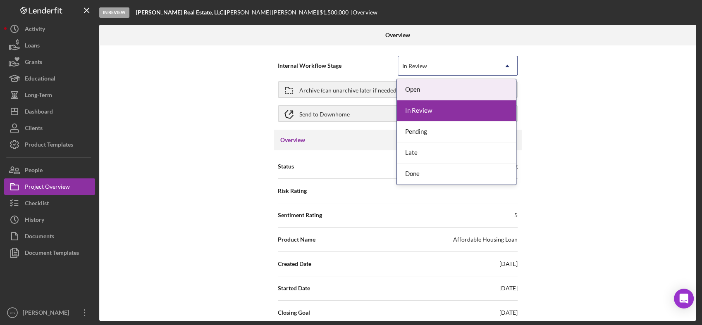
click at [456, 68] on div "In Review" at bounding box center [447, 66] width 99 height 19
click at [351, 66] on span "Internal Workflow Stage" at bounding box center [338, 66] width 120 height 8
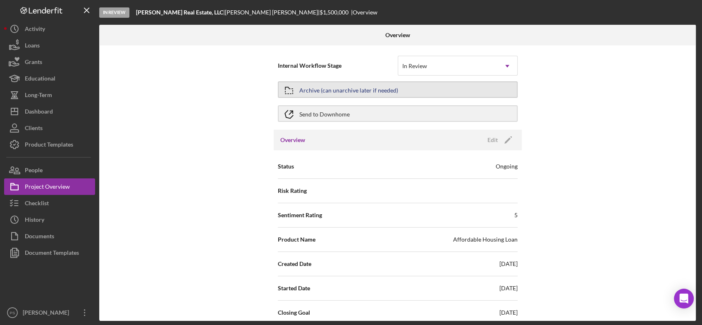
click at [346, 86] on div "Archive (can unarchive later if needed)" at bounding box center [348, 89] width 99 height 15
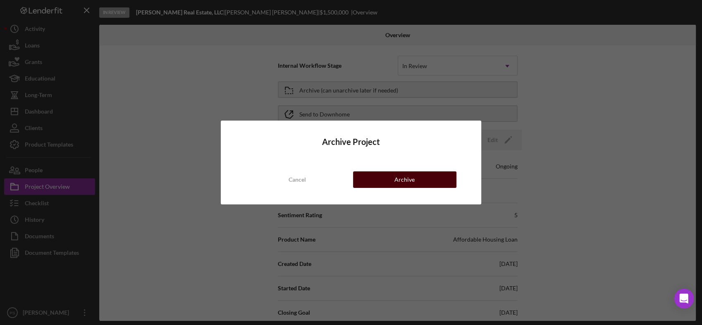
click at [404, 179] on div "Archive" at bounding box center [404, 180] width 20 height 17
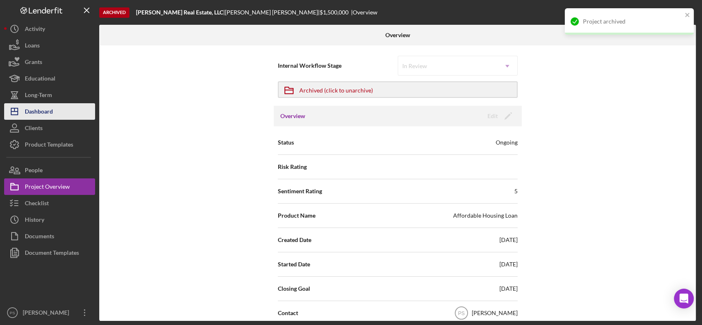
click at [50, 108] on div "Dashboard" at bounding box center [39, 112] width 28 height 19
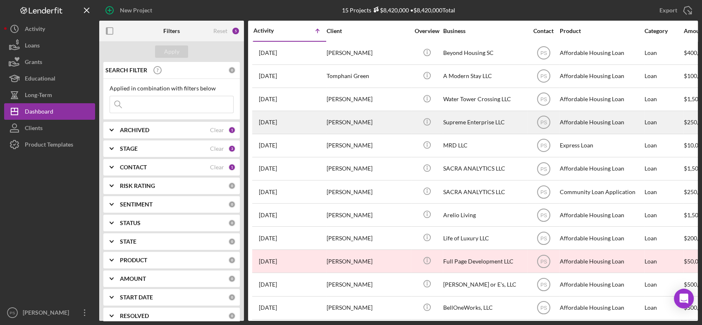
click at [458, 119] on div "Supreme Enterprise LLC" at bounding box center [484, 123] width 83 height 22
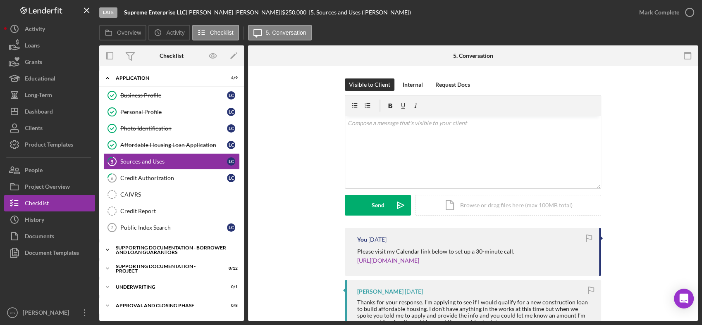
click at [153, 250] on div "Supporting Documentation - Borrower and Loan Guarantors" at bounding box center [175, 251] width 118 height 10
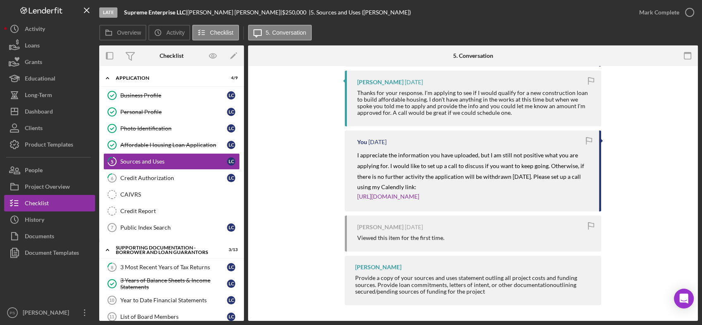
scroll to position [210, 0]
click at [69, 108] on button "Icon/Dashboard Dashboard" at bounding box center [49, 111] width 91 height 17
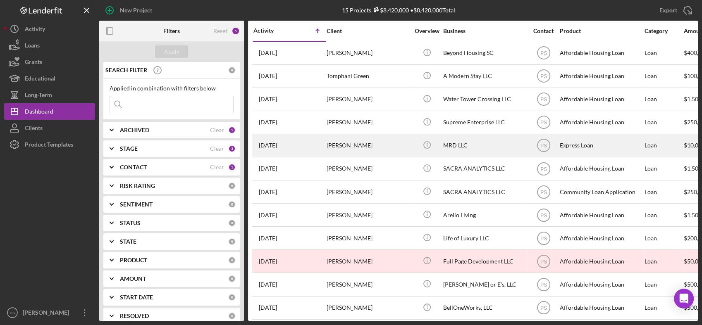
click at [399, 141] on div "[PERSON_NAME]" at bounding box center [368, 146] width 83 height 22
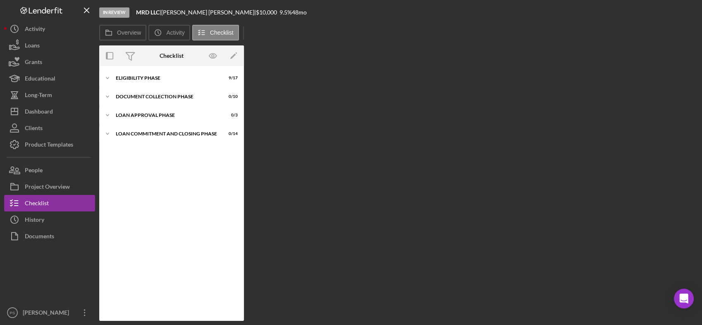
scroll to position [17, 0]
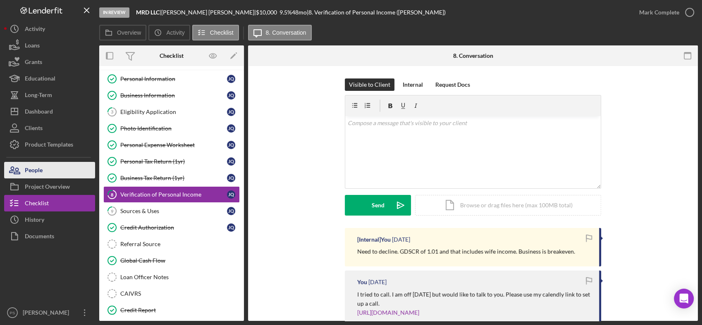
click at [63, 167] on button "People" at bounding box center [49, 170] width 91 height 17
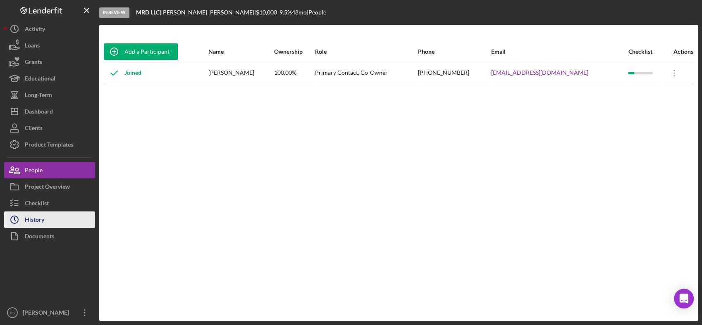
click at [56, 214] on button "Icon/History History" at bounding box center [49, 220] width 91 height 17
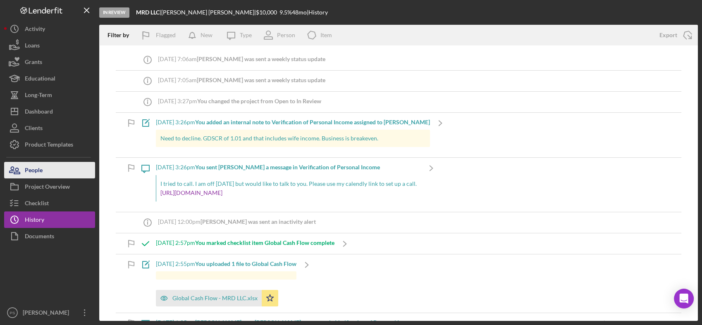
click at [60, 170] on button "People" at bounding box center [49, 170] width 91 height 17
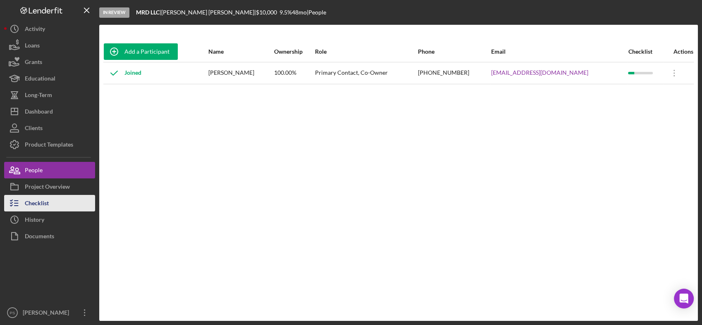
click at [49, 200] on button "Checklist" at bounding box center [49, 203] width 91 height 17
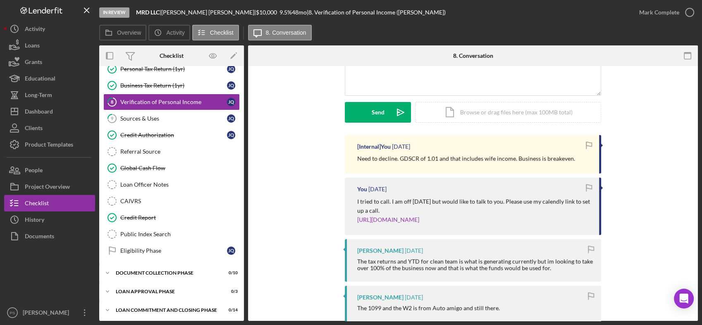
scroll to position [92, 0]
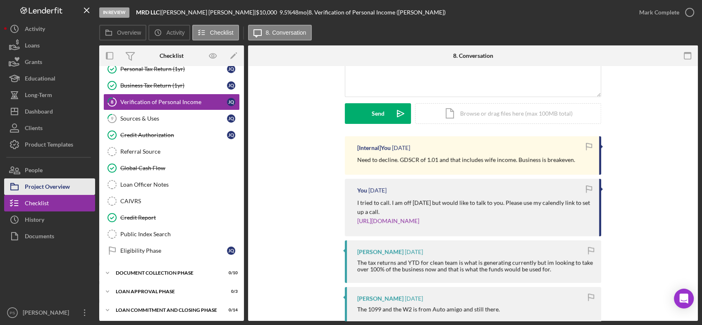
click at [60, 185] on div "Project Overview" at bounding box center [47, 188] width 45 height 19
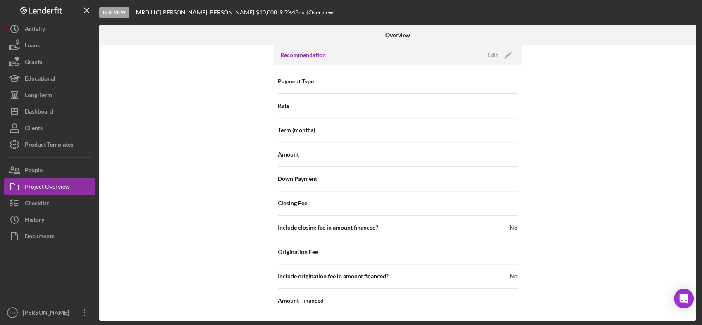
scroll to position [976, 0]
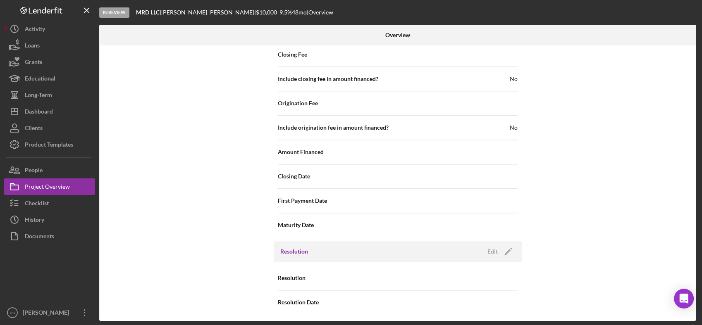
click at [431, 250] on div "Resolution Edit Icon/Edit" at bounding box center [398, 251] width 248 height 21
click at [488, 249] on div "Edit" at bounding box center [492, 252] width 10 height 12
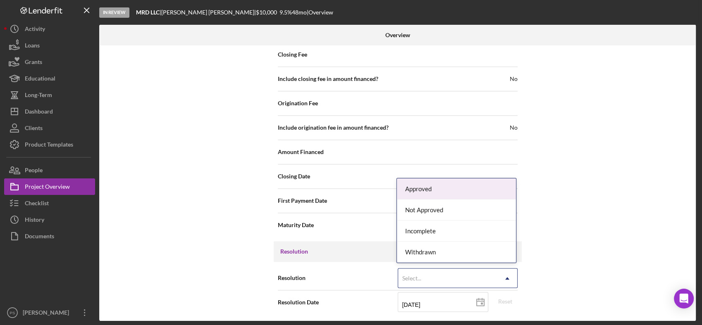
click at [466, 280] on div "Select..." at bounding box center [447, 278] width 99 height 19
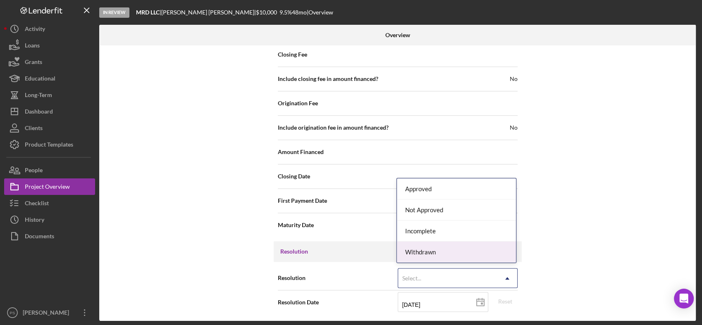
click at [450, 256] on div "Withdrawn" at bounding box center [456, 252] width 119 height 21
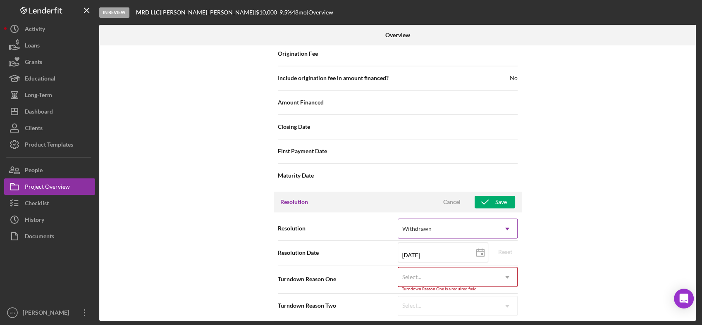
scroll to position [1028, 0]
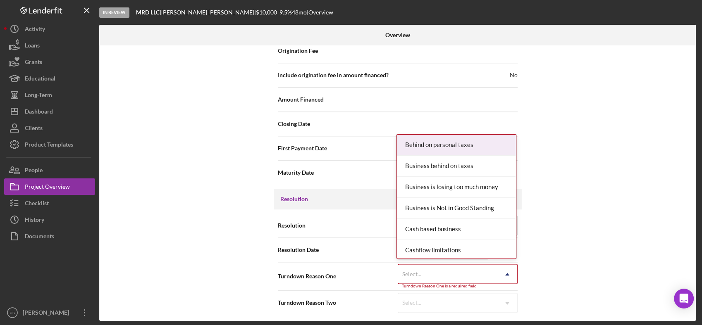
click at [430, 271] on div "Select..." at bounding box center [447, 274] width 99 height 19
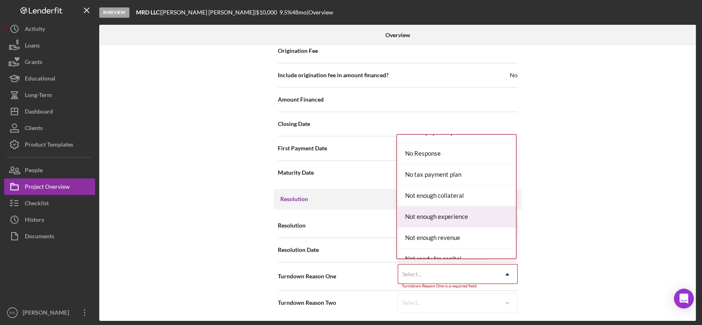
scroll to position [612, 0]
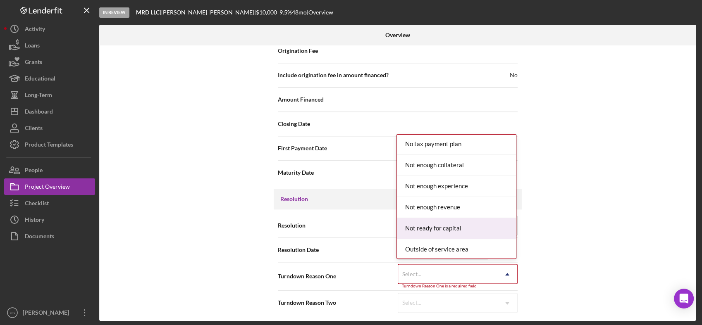
click at [453, 222] on div "Not ready for capital" at bounding box center [456, 228] width 119 height 21
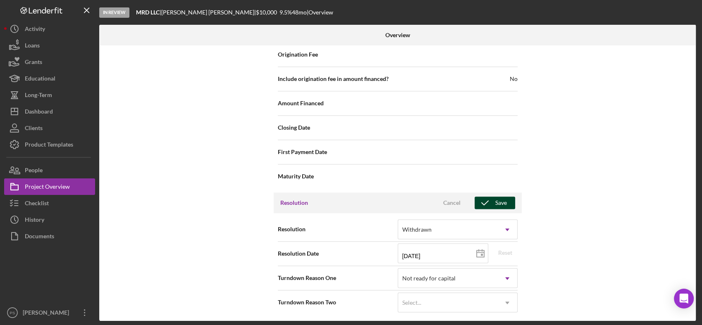
click at [493, 198] on icon "button" at bounding box center [485, 203] width 21 height 21
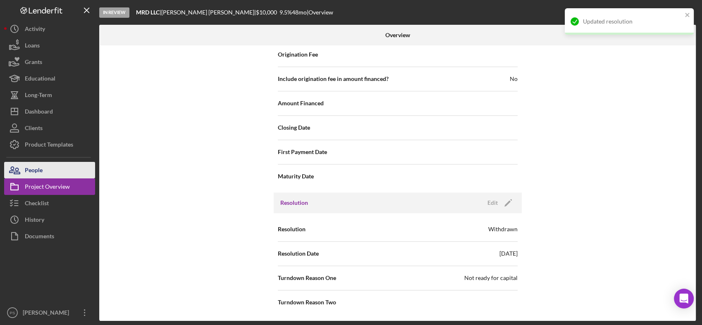
click at [55, 170] on button "People" at bounding box center [49, 170] width 91 height 17
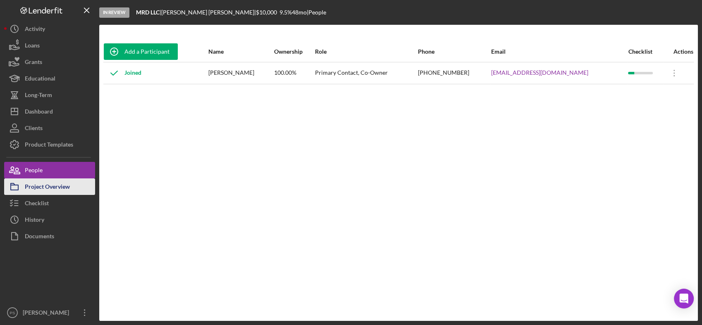
click at [74, 186] on button "Project Overview" at bounding box center [49, 187] width 91 height 17
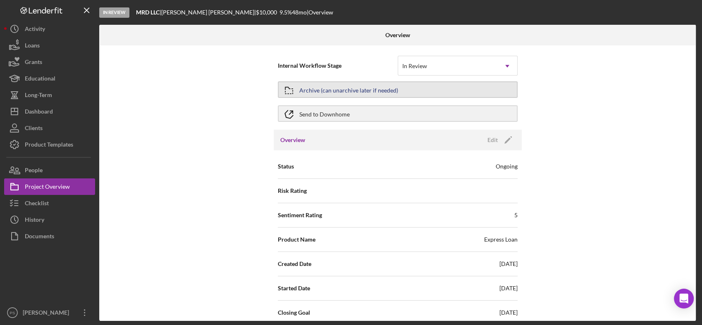
click at [389, 87] on div "Archive (can unarchive later if needed)" at bounding box center [348, 89] width 99 height 15
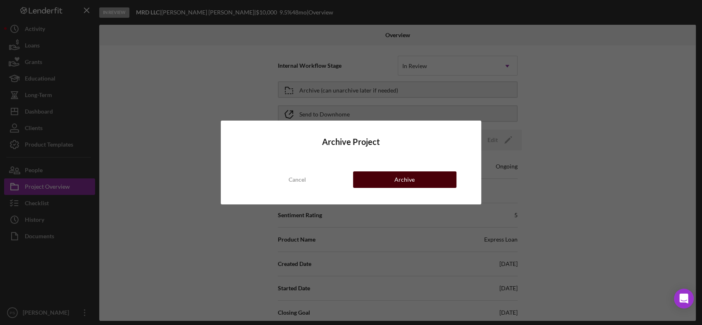
click at [404, 181] on div "Archive" at bounding box center [404, 180] width 20 height 17
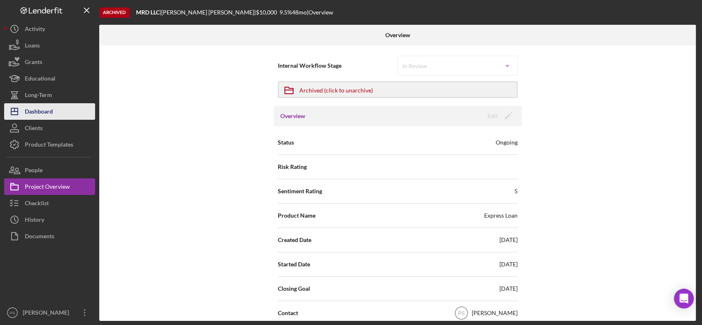
click at [59, 109] on button "Icon/Dashboard Dashboard" at bounding box center [49, 111] width 91 height 17
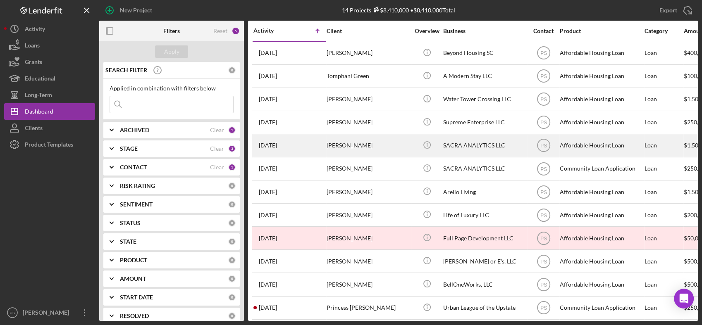
click at [398, 143] on div "[PERSON_NAME]" at bounding box center [368, 146] width 83 height 22
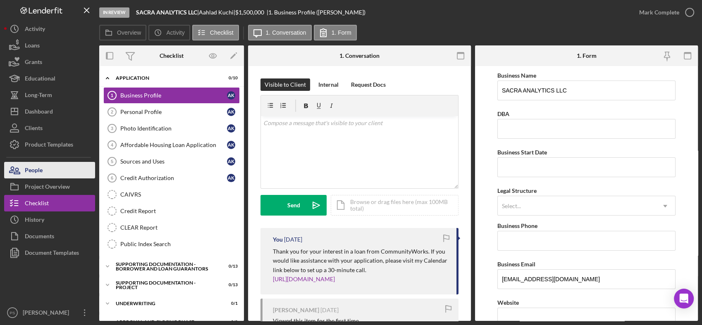
click at [57, 172] on button "People" at bounding box center [49, 170] width 91 height 17
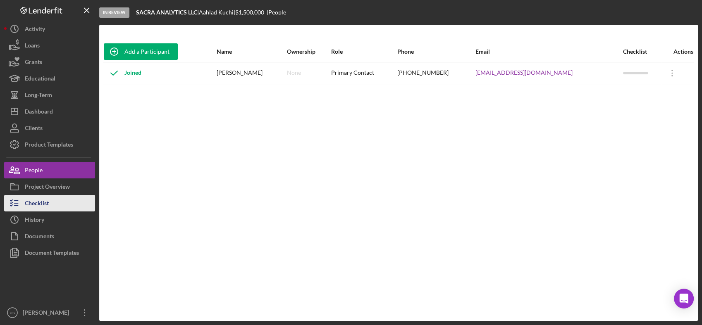
click at [26, 207] on div "Checklist" at bounding box center [37, 204] width 24 height 19
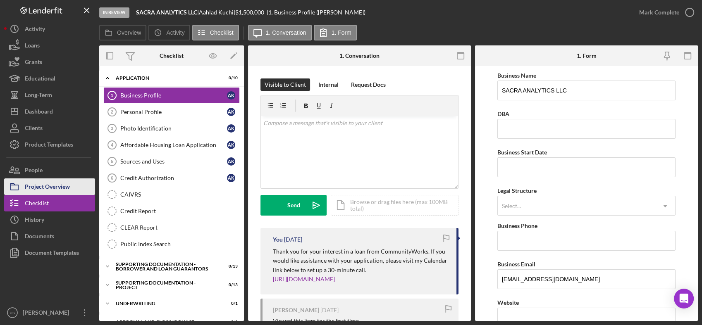
click at [43, 189] on div "Project Overview" at bounding box center [47, 188] width 45 height 19
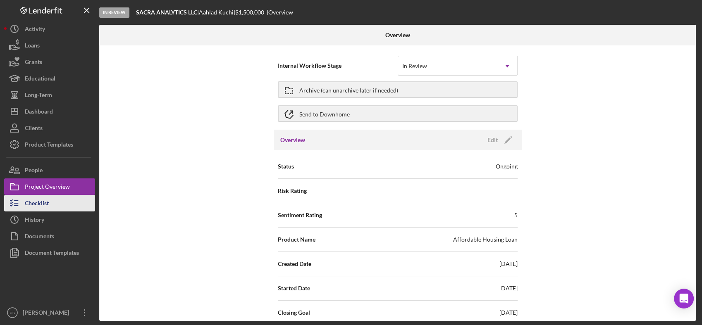
click at [59, 205] on button "Checklist" at bounding box center [49, 203] width 91 height 17
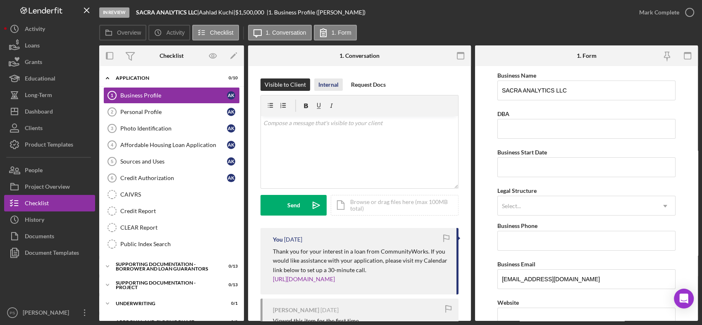
click at [331, 87] on div "Internal" at bounding box center [328, 85] width 20 height 12
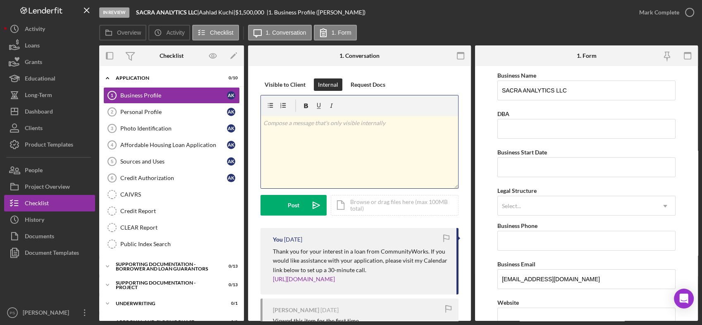
click at [318, 128] on div "v Color teal Color pink Remove color Add row above Add row below Add column bef…" at bounding box center [359, 152] width 197 height 72
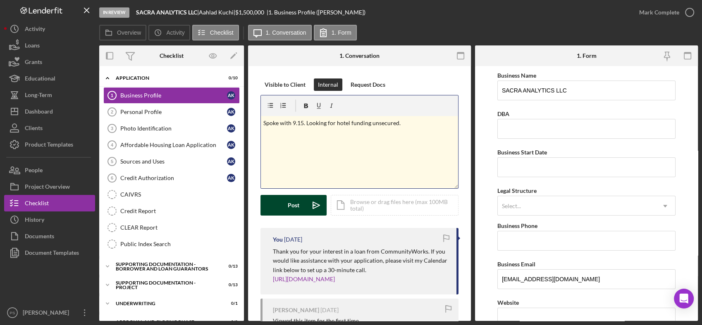
click at [305, 205] on button "Post Icon/icon-invite-send" at bounding box center [293, 205] width 66 height 21
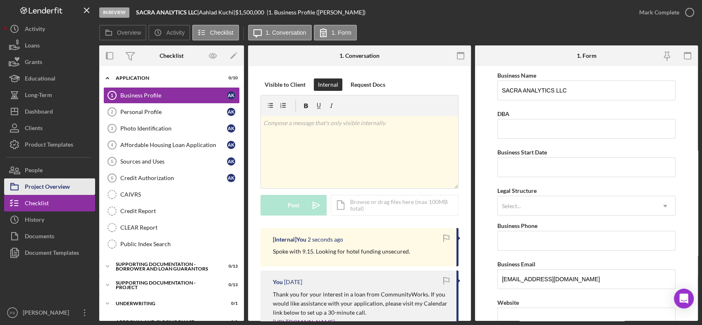
click at [63, 184] on div "Project Overview" at bounding box center [47, 188] width 45 height 19
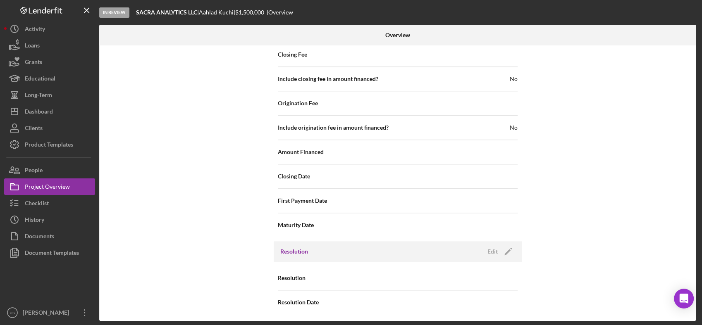
scroll to position [857, 0]
drag, startPoint x: 327, startPoint y: 246, endPoint x: 330, endPoint y: 251, distance: 5.5
click at [330, 251] on div "Resolution Edit Icon/Edit" at bounding box center [398, 251] width 248 height 21
click at [493, 251] on div "Edit" at bounding box center [492, 251] width 10 height 12
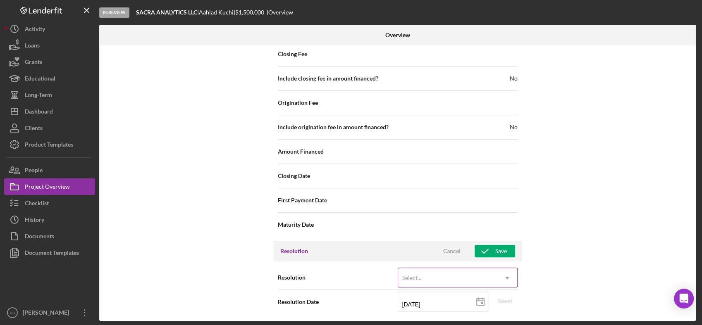
click at [433, 280] on div "Select..." at bounding box center [447, 278] width 99 height 19
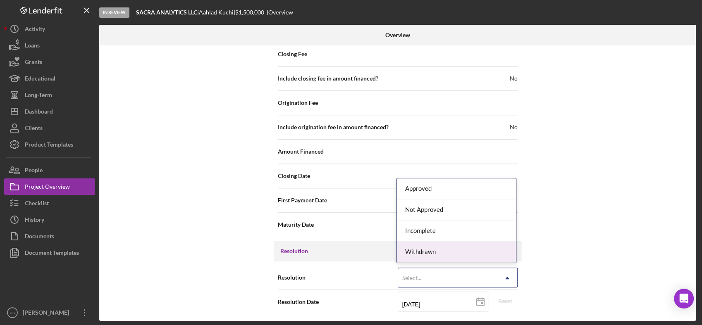
click at [425, 256] on div "Withdrawn" at bounding box center [456, 252] width 119 height 21
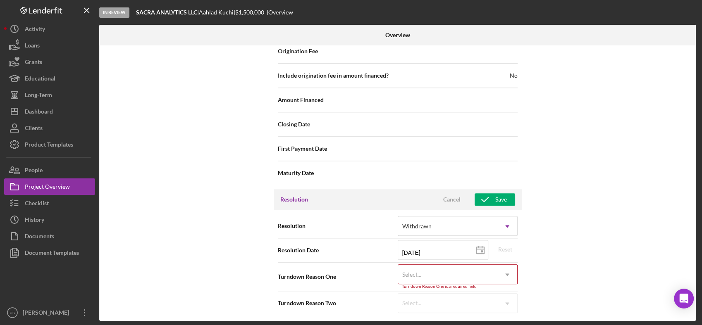
scroll to position [909, 0]
click at [425, 267] on div "Select..." at bounding box center [447, 274] width 99 height 19
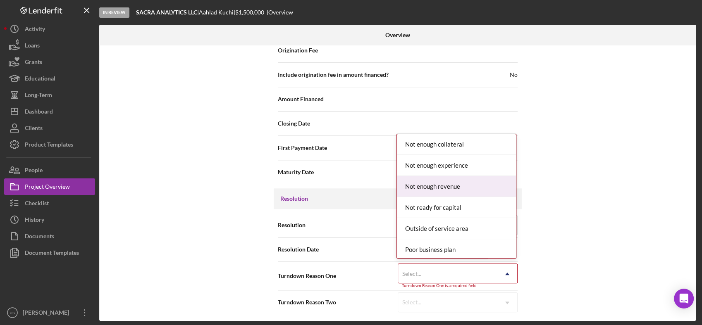
scroll to position [643, 0]
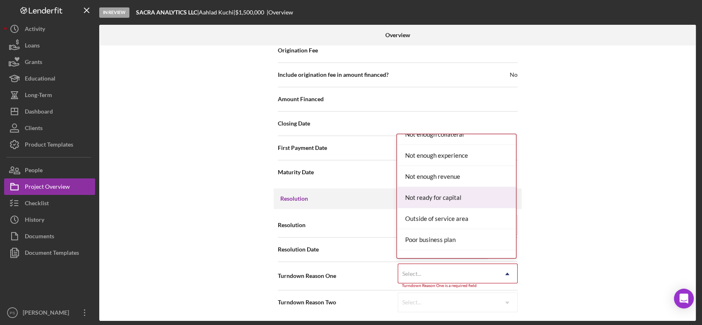
click at [439, 201] on div "Not ready for capital" at bounding box center [456, 197] width 119 height 21
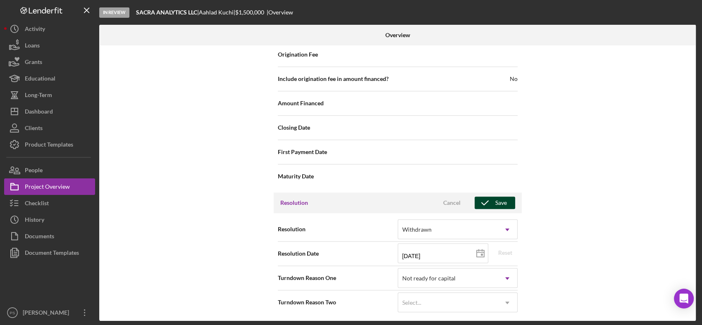
click at [505, 198] on button "Save" at bounding box center [495, 203] width 41 height 12
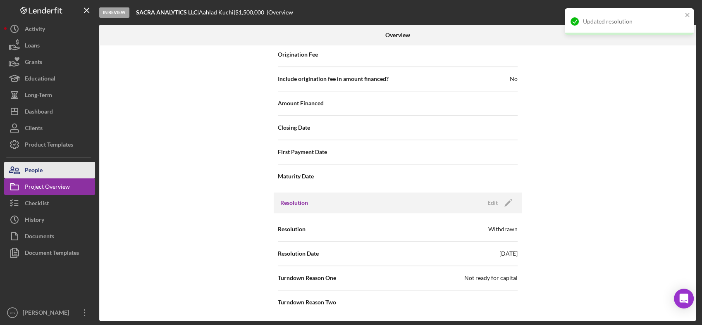
click at [41, 168] on div "People" at bounding box center [34, 171] width 18 height 19
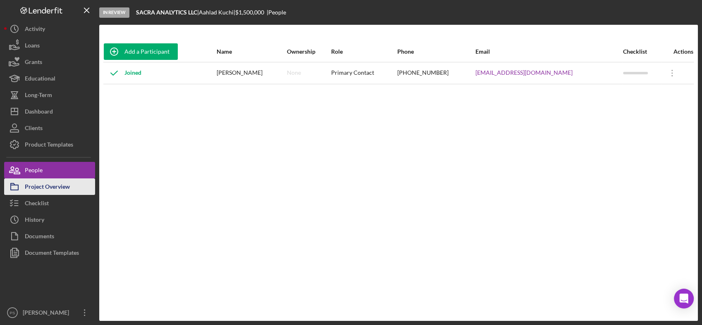
click at [48, 185] on div "Project Overview" at bounding box center [47, 188] width 45 height 19
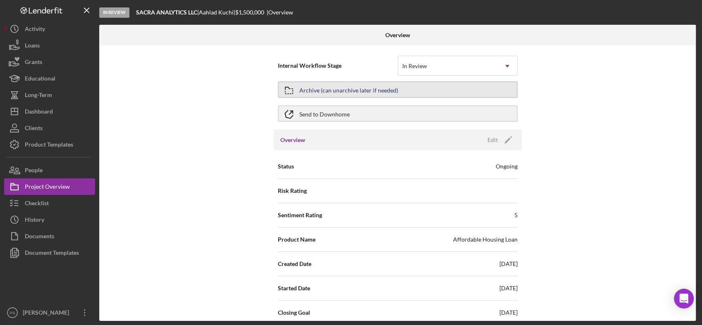
click at [347, 92] on div "Archive (can unarchive later if needed)" at bounding box center [348, 89] width 99 height 15
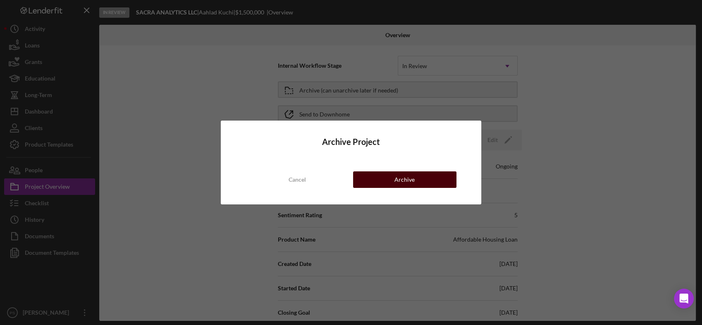
click at [395, 177] on div "Archive" at bounding box center [404, 180] width 20 height 17
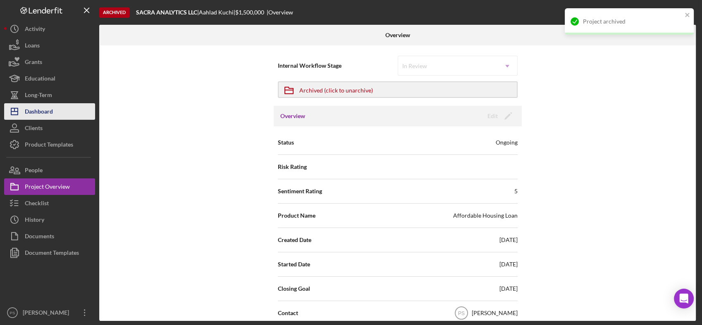
click at [57, 107] on button "Icon/Dashboard Dashboard" at bounding box center [49, 111] width 91 height 17
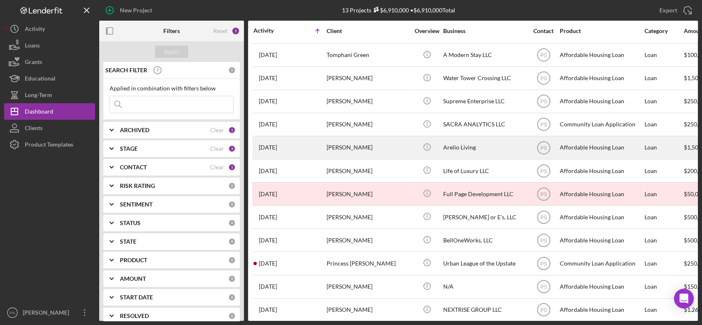
scroll to position [30, 0]
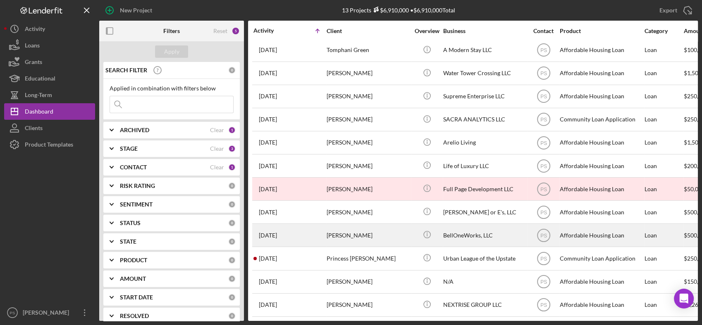
click at [381, 229] on div "[PERSON_NAME]" at bounding box center [368, 236] width 83 height 22
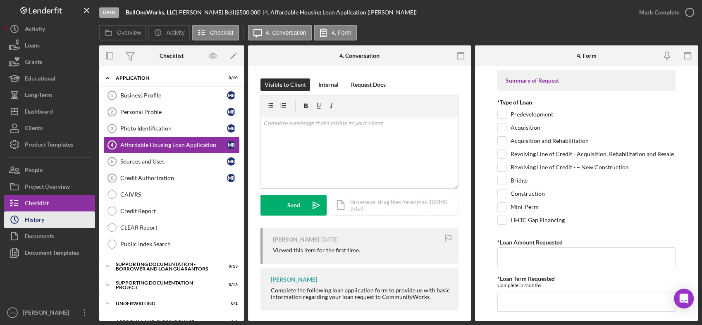
click at [49, 215] on button "Icon/History History" at bounding box center [49, 220] width 91 height 17
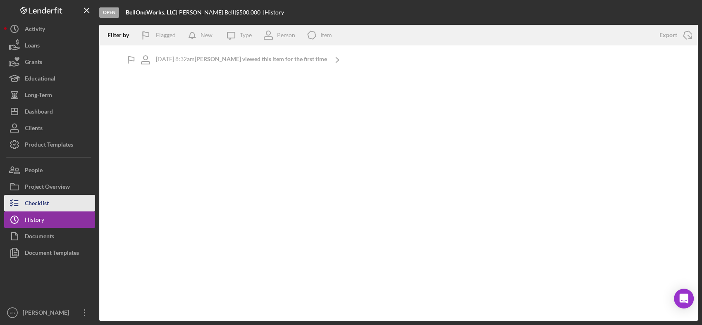
click at [46, 201] on div "Checklist" at bounding box center [37, 204] width 24 height 19
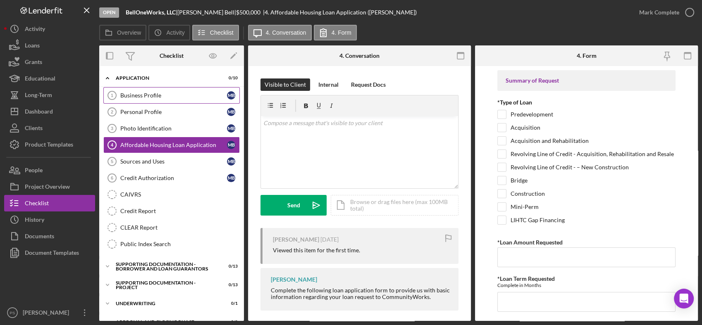
click at [145, 90] on link "Business Profile 1 Business Profile M B" at bounding box center [171, 95] width 136 height 17
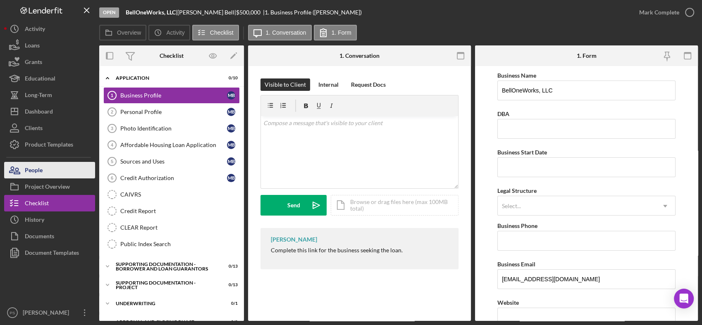
click at [61, 171] on button "People" at bounding box center [49, 170] width 91 height 17
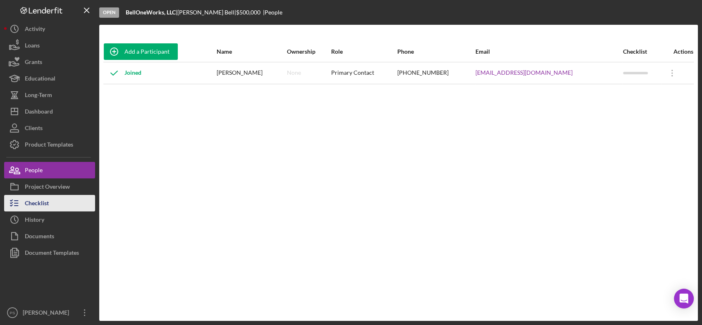
click at [59, 205] on button "Checklist" at bounding box center [49, 203] width 91 height 17
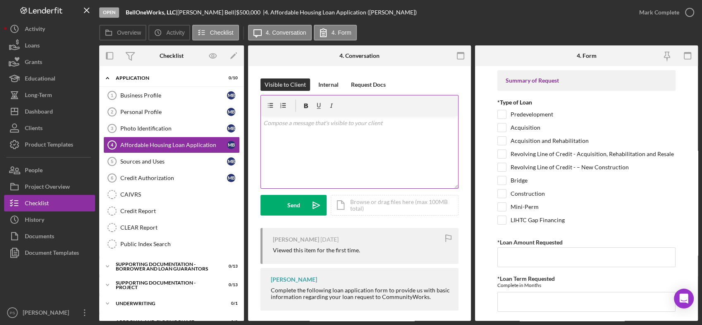
scroll to position [6, 0]
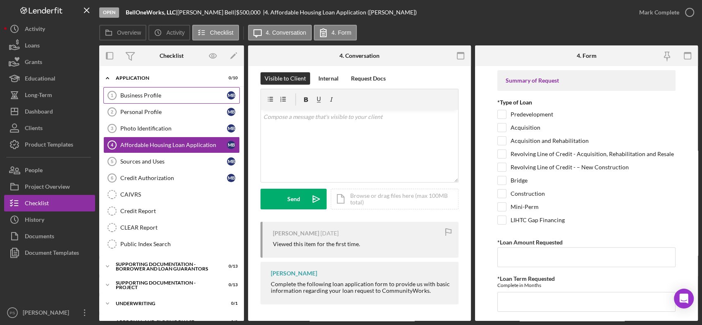
click at [167, 96] on div "Business Profile" at bounding box center [173, 95] width 107 height 7
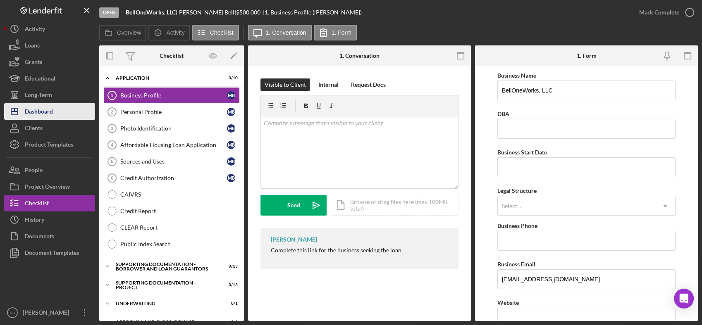
click at [37, 106] on div "Dashboard" at bounding box center [39, 112] width 28 height 19
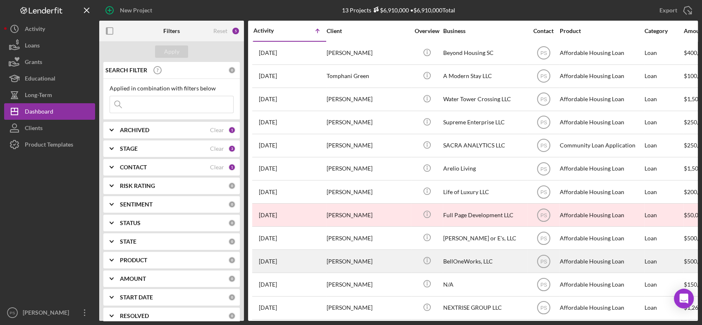
scroll to position [30, 0]
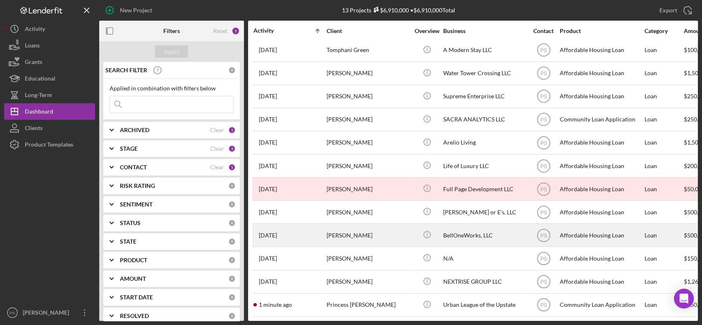
click at [455, 232] on div "BellOneWorks, LLC" at bounding box center [484, 236] width 83 height 22
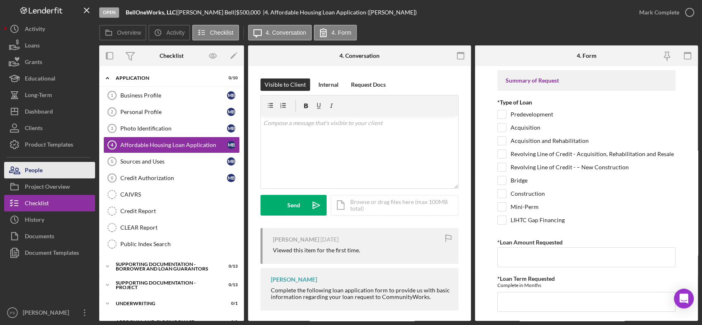
click at [55, 172] on button "People" at bounding box center [49, 170] width 91 height 17
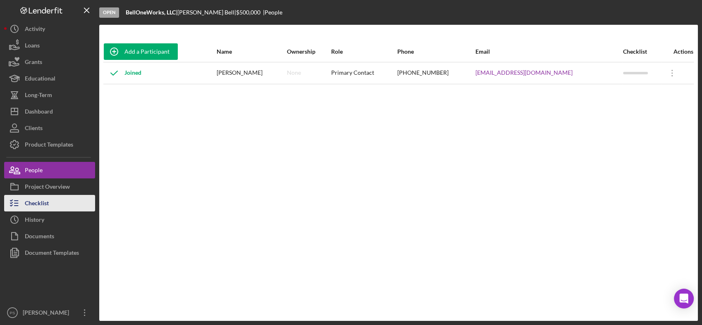
click at [56, 202] on button "Checklist" at bounding box center [49, 203] width 91 height 17
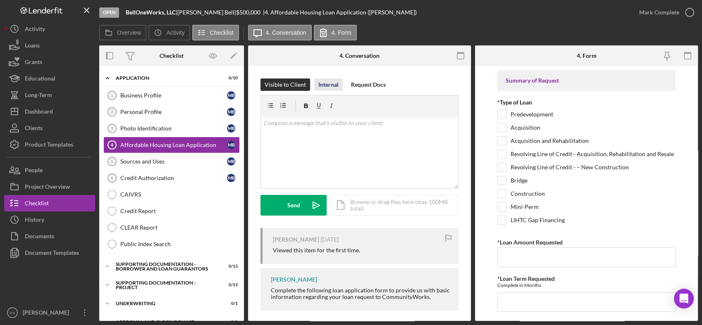
click at [334, 83] on div "Internal" at bounding box center [328, 85] width 20 height 12
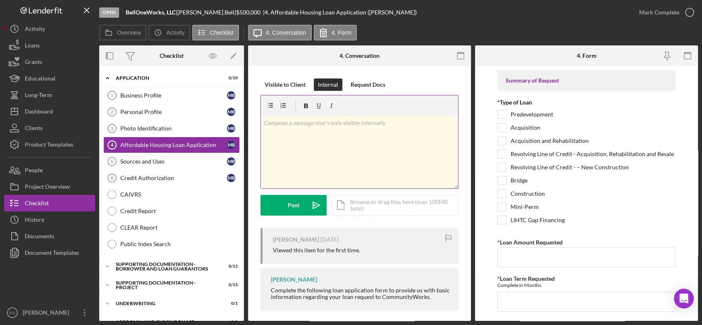
click at [342, 136] on div "v Color teal Color pink Remove color Add row above Add row below Add column bef…" at bounding box center [359, 152] width 197 height 72
click at [296, 203] on div "Post" at bounding box center [294, 205] width 12 height 21
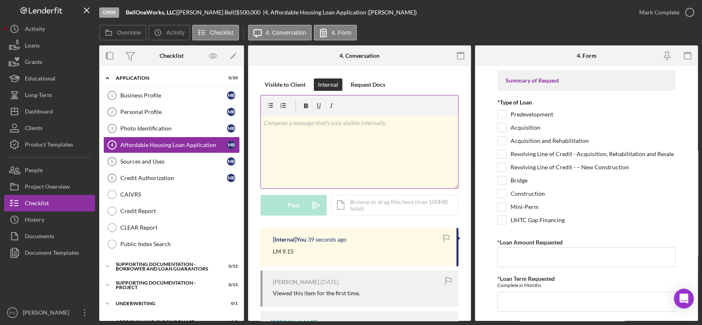
drag, startPoint x: 300, startPoint y: 133, endPoint x: 303, endPoint y: 137, distance: 5.0
click at [303, 137] on div "v Color teal Color pink Remove color Add row above Add row below Add column bef…" at bounding box center [359, 152] width 197 height 72
click at [297, 85] on div "Visible to Client" at bounding box center [285, 85] width 41 height 12
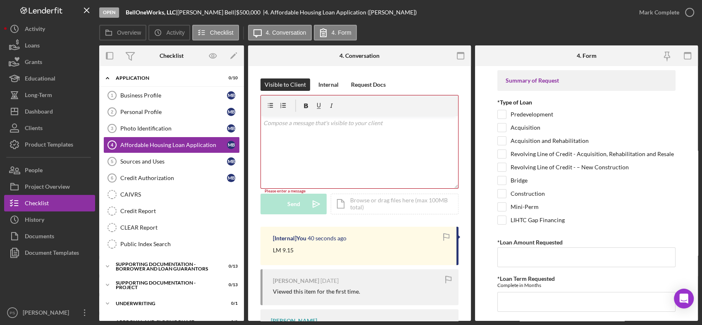
click at [287, 130] on div "v Color teal Color pink Remove color Add row above Add row below Add column bef…" at bounding box center [359, 152] width 197 height 72
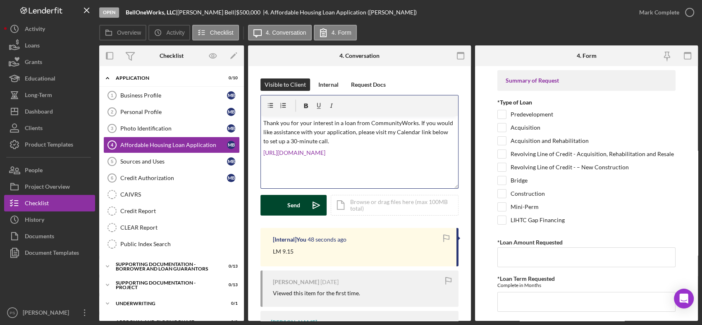
click at [310, 200] on icon "Icon/icon-invite-send" at bounding box center [316, 205] width 21 height 21
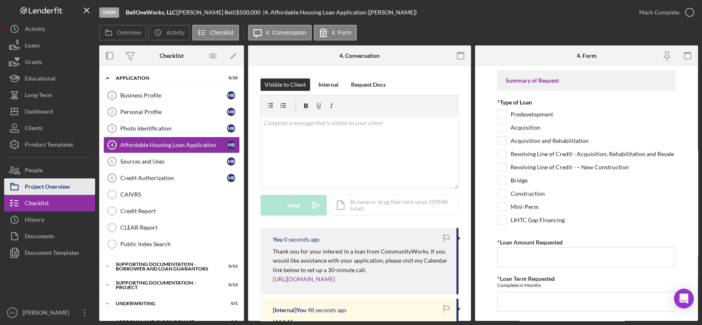
click at [67, 188] on div "Project Overview" at bounding box center [47, 188] width 45 height 19
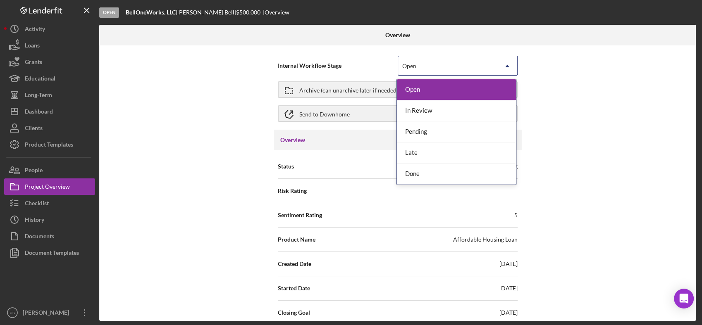
click at [435, 67] on div "Open" at bounding box center [447, 66] width 99 height 19
click at [437, 105] on div "In Review" at bounding box center [456, 110] width 119 height 21
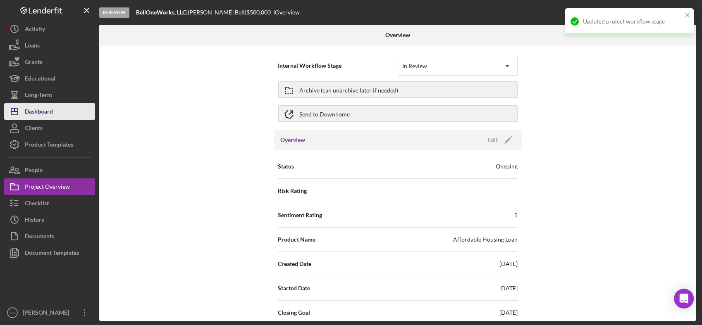
click at [47, 112] on div "Dashboard" at bounding box center [39, 112] width 28 height 19
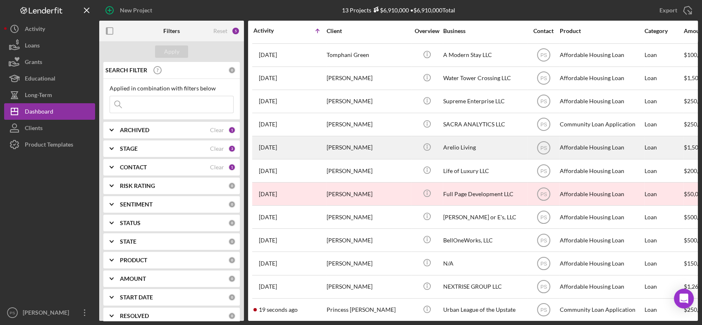
scroll to position [30, 0]
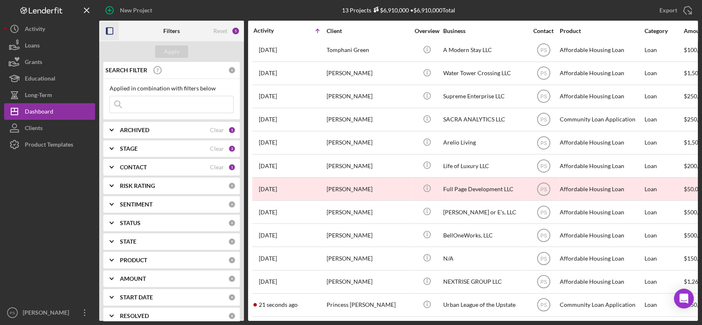
click at [112, 31] on icon "button" at bounding box center [109, 31] width 19 height 19
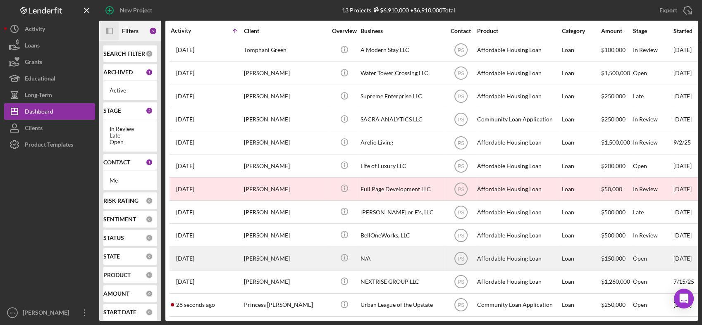
click at [294, 253] on div "[PERSON_NAME]" at bounding box center [285, 259] width 83 height 22
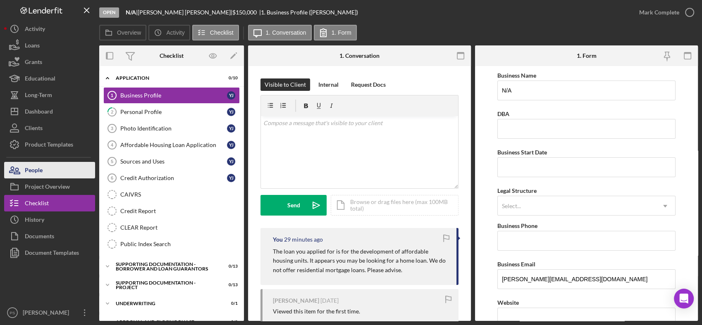
click at [51, 171] on button "People" at bounding box center [49, 170] width 91 height 17
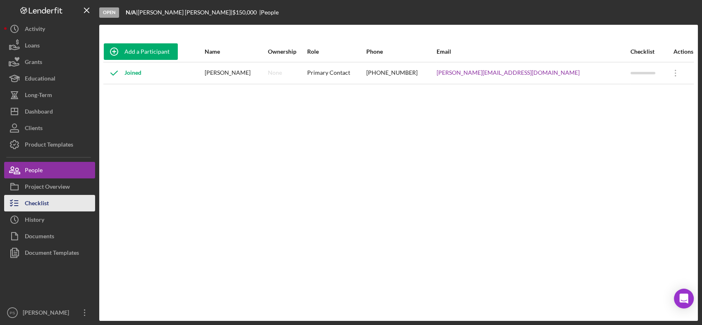
click at [53, 202] on button "Checklist" at bounding box center [49, 203] width 91 height 17
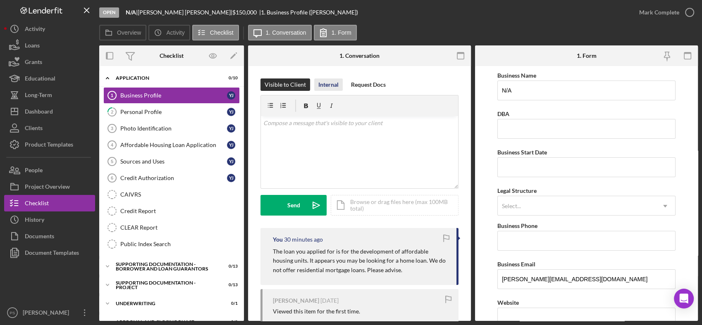
click at [325, 85] on div "Internal" at bounding box center [328, 85] width 20 height 12
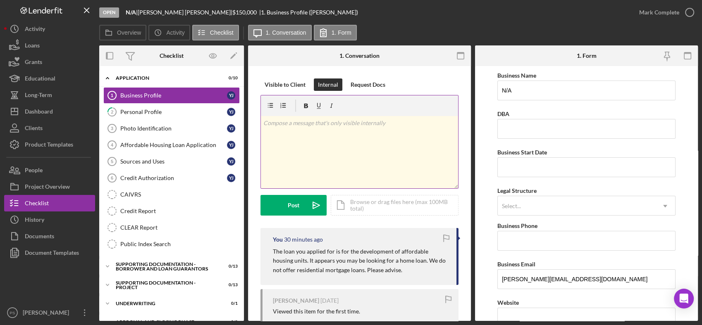
click at [318, 130] on div "v Color teal Color pink Remove color Add row above Add row below Add column bef…" at bounding box center [359, 152] width 197 height 72
click at [314, 205] on polygon "submit" at bounding box center [314, 205] width 2 height 1
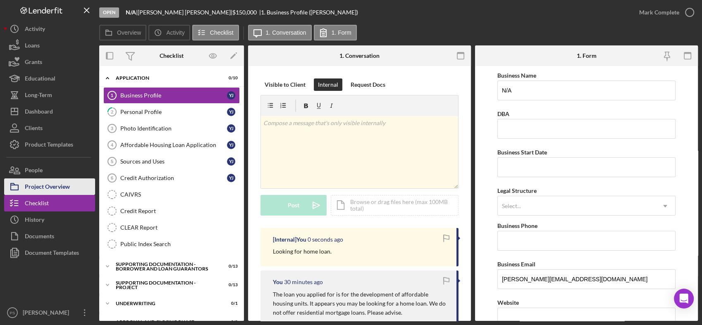
click at [48, 187] on div "Project Overview" at bounding box center [47, 188] width 45 height 19
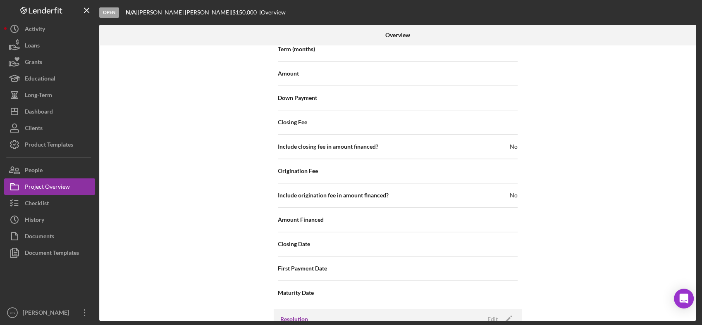
scroll to position [857, 0]
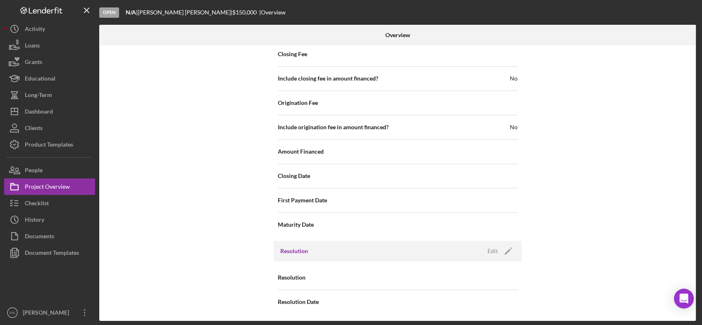
click at [351, 249] on div "Resolution Edit Icon/Edit" at bounding box center [398, 251] width 248 height 21
click at [505, 248] on icon "Icon/Edit" at bounding box center [508, 251] width 21 height 21
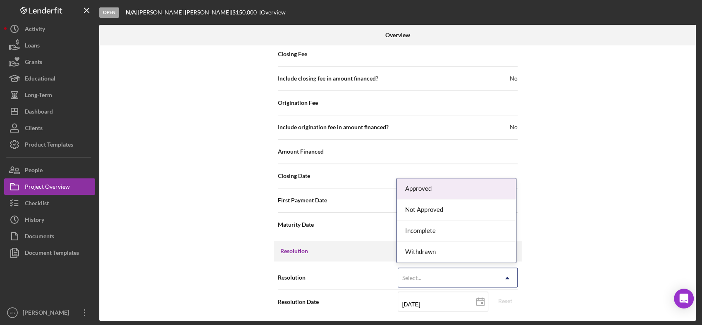
click at [420, 279] on div "Select..." at bounding box center [411, 278] width 19 height 7
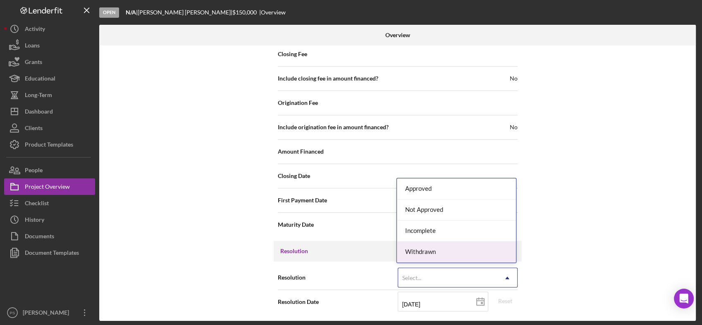
click at [429, 252] on div "Withdrawn" at bounding box center [456, 252] width 119 height 21
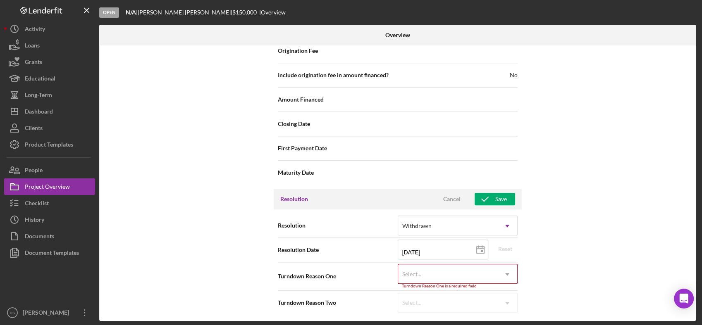
scroll to position [909, 0]
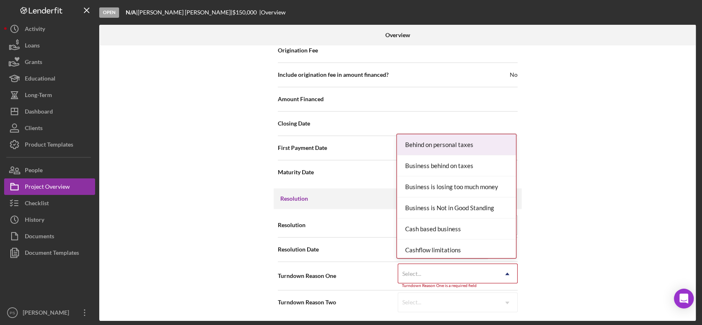
click at [436, 273] on div "Select..." at bounding box center [447, 274] width 99 height 19
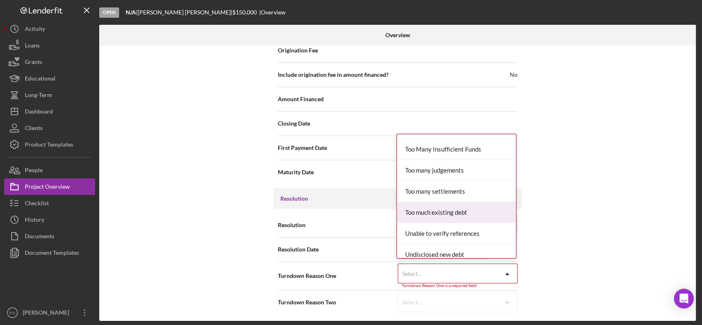
scroll to position [906, 0]
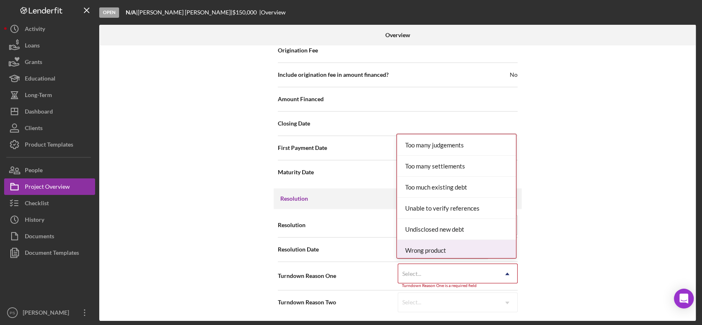
click at [450, 245] on div "Wrong product" at bounding box center [456, 250] width 119 height 21
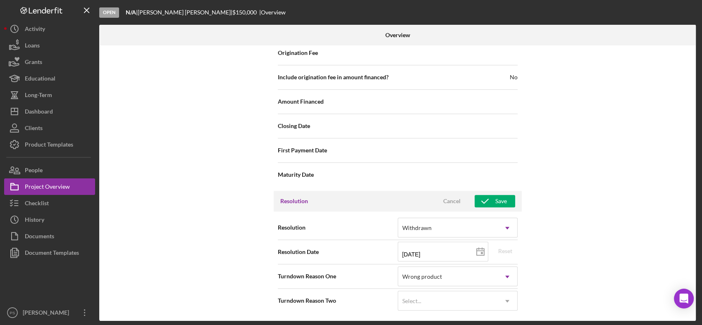
scroll to position [905, 0]
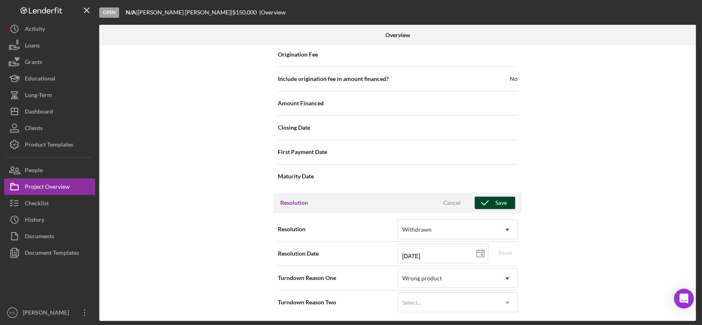
click at [500, 202] on div "Save" at bounding box center [501, 203] width 12 height 12
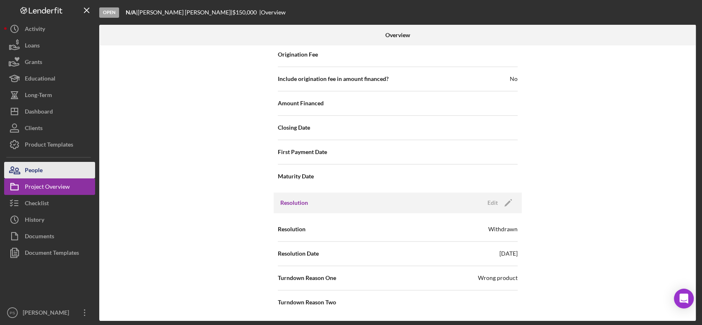
click at [55, 170] on button "People" at bounding box center [49, 170] width 91 height 17
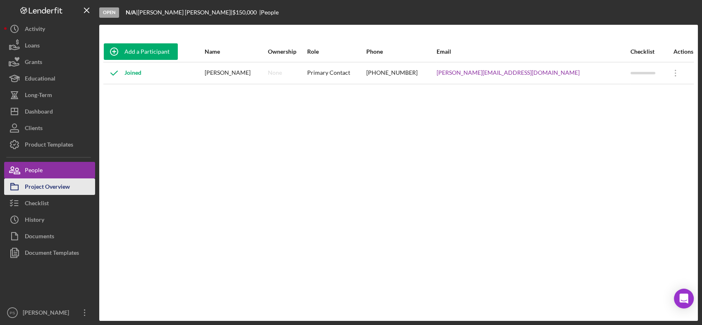
click at [57, 192] on div "Project Overview" at bounding box center [47, 188] width 45 height 19
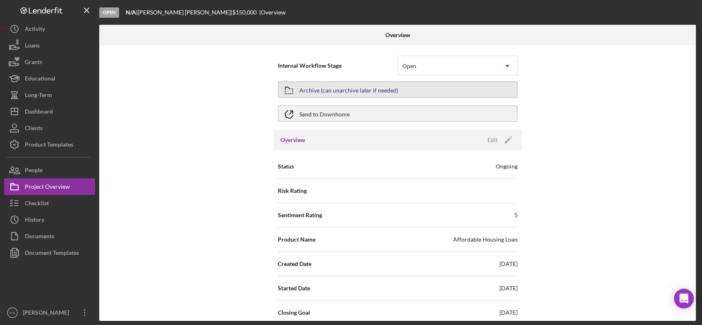
click at [360, 92] on div "Archive (can unarchive later if needed)" at bounding box center [348, 89] width 99 height 15
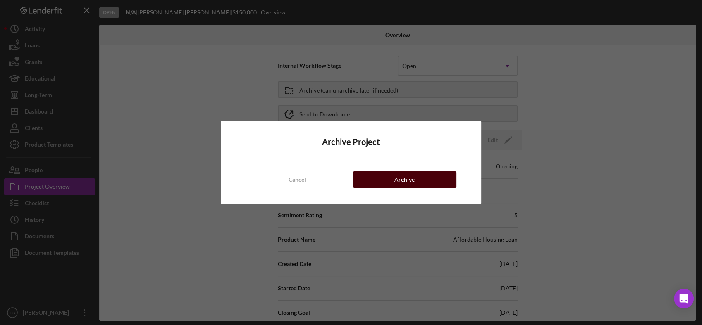
click at [401, 178] on div "Archive" at bounding box center [404, 180] width 20 height 17
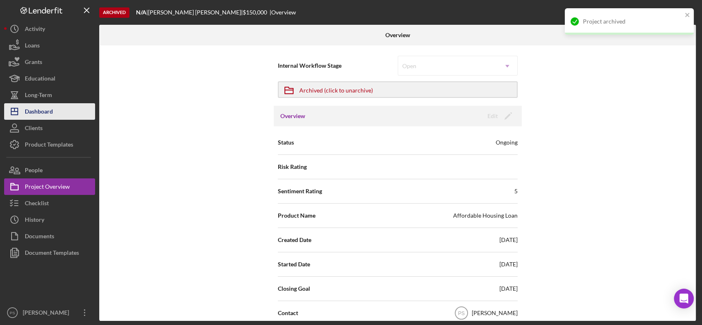
click at [69, 106] on button "Icon/Dashboard Dashboard" at bounding box center [49, 111] width 91 height 17
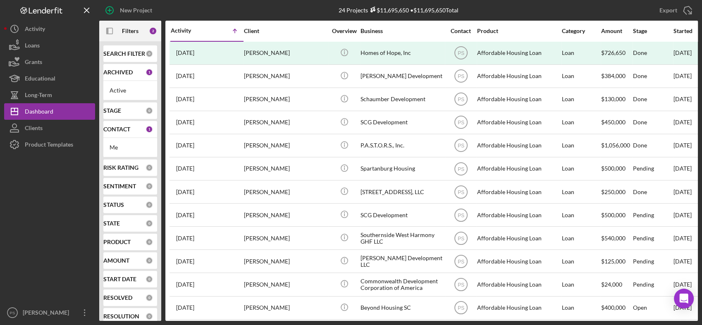
click at [122, 107] on div "STAGE" at bounding box center [124, 110] width 42 height 7
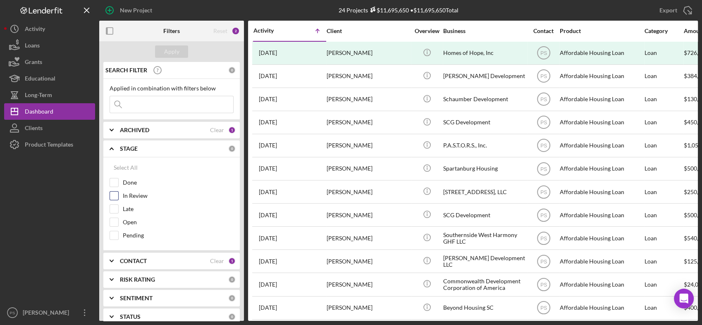
drag, startPoint x: 134, startPoint y: 198, endPoint x: 132, endPoint y: 203, distance: 4.8
click at [134, 198] on label "In Review" at bounding box center [178, 196] width 111 height 8
click at [118, 198] on input "In Review" at bounding box center [114, 196] width 8 height 8
checkbox input "true"
drag, startPoint x: 131, startPoint y: 207, endPoint x: 131, endPoint y: 212, distance: 5.0
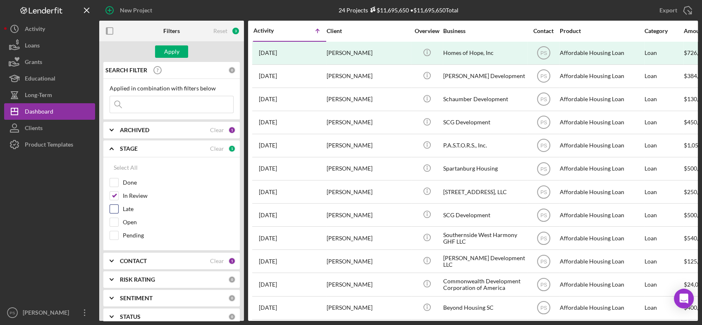
click at [131, 210] on label "Late" at bounding box center [178, 209] width 111 height 8
click at [118, 210] on input "Late" at bounding box center [114, 209] width 8 height 8
checkbox input "true"
click at [131, 220] on label "Open" at bounding box center [178, 222] width 111 height 8
click at [118, 220] on input "Open" at bounding box center [114, 222] width 8 height 8
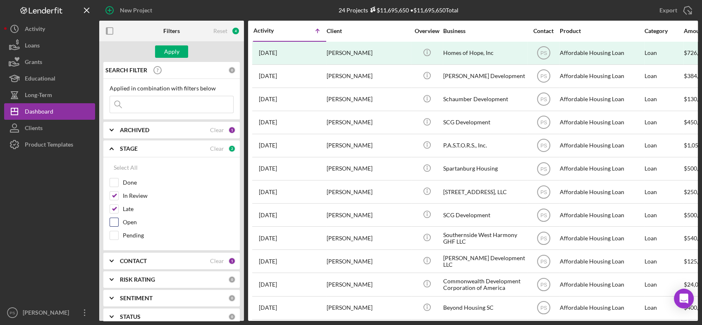
checkbox input "true"
click at [171, 49] on div "Apply" at bounding box center [171, 51] width 15 height 12
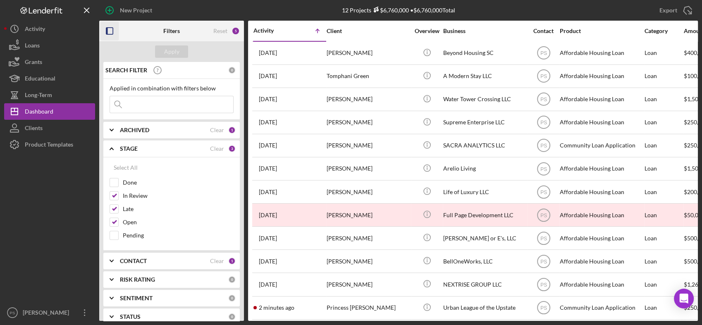
click at [112, 29] on icon "button" at bounding box center [109, 31] width 19 height 19
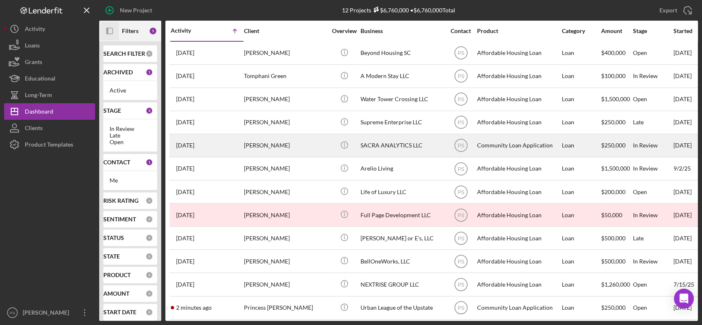
scroll to position [7, 0]
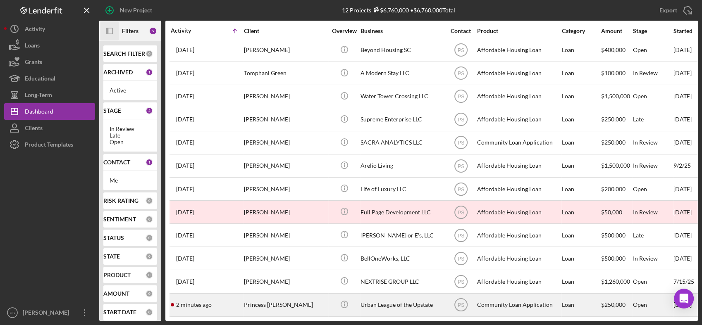
click at [389, 298] on div "Urban League of the Upstate" at bounding box center [402, 305] width 83 height 22
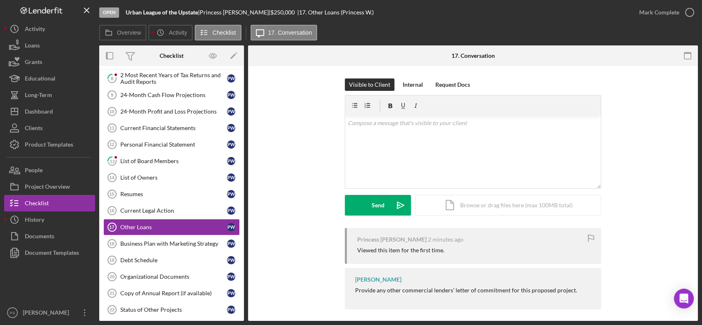
scroll to position [68, 0]
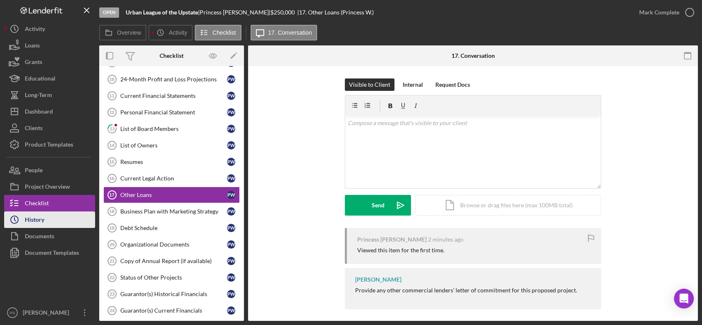
click at [59, 216] on button "Icon/History History" at bounding box center [49, 220] width 91 height 17
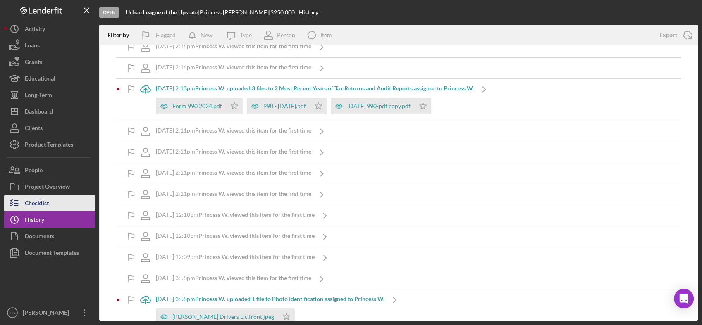
scroll to position [105, 0]
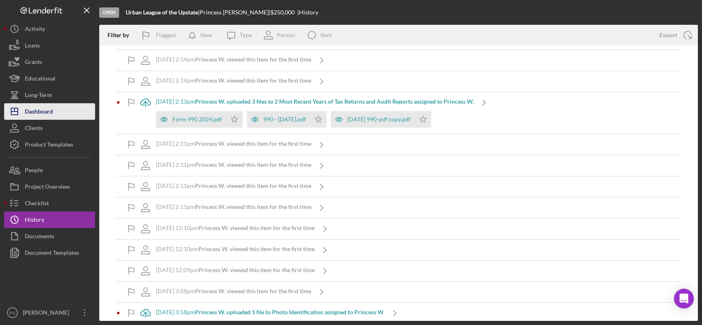
click at [53, 109] on button "Icon/Dashboard Dashboard" at bounding box center [49, 111] width 91 height 17
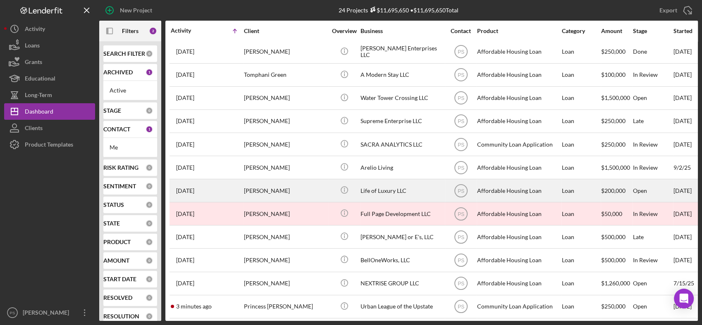
scroll to position [284, 0]
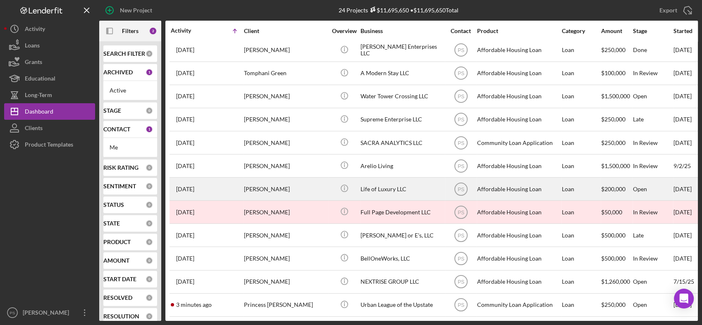
click at [409, 179] on div "Life of Luxury LLC" at bounding box center [402, 189] width 83 height 22
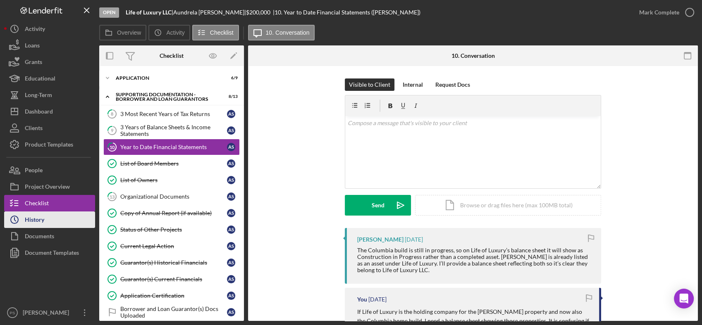
click at [57, 215] on button "Icon/History History" at bounding box center [49, 220] width 91 height 17
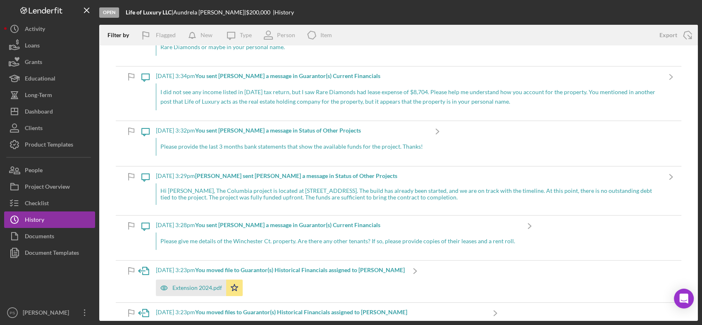
scroll to position [153, 0]
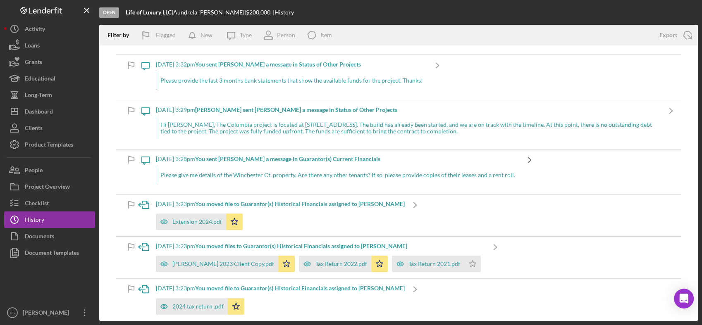
click at [522, 158] on icon "Icon/Navigate" at bounding box center [529, 160] width 21 height 21
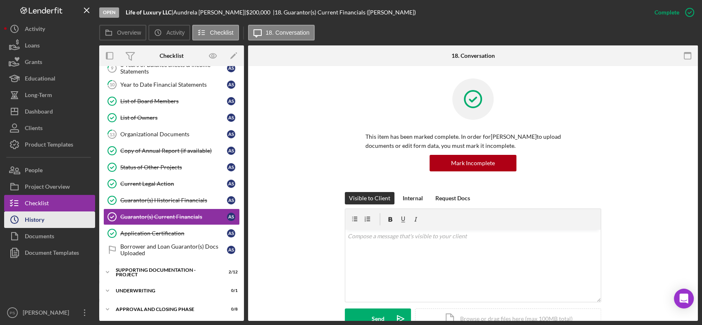
click at [69, 213] on button "Icon/History History" at bounding box center [49, 220] width 91 height 17
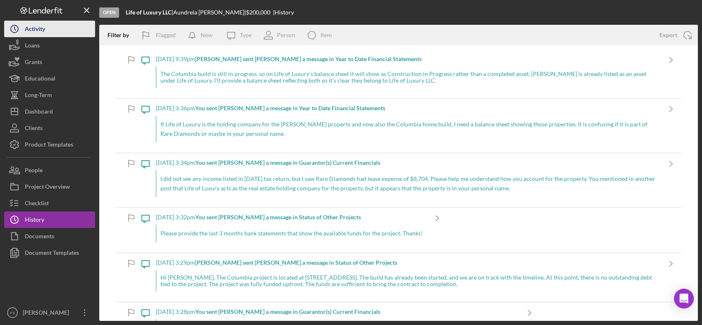
click at [62, 34] on button "Icon/History Activity" at bounding box center [49, 29] width 91 height 17
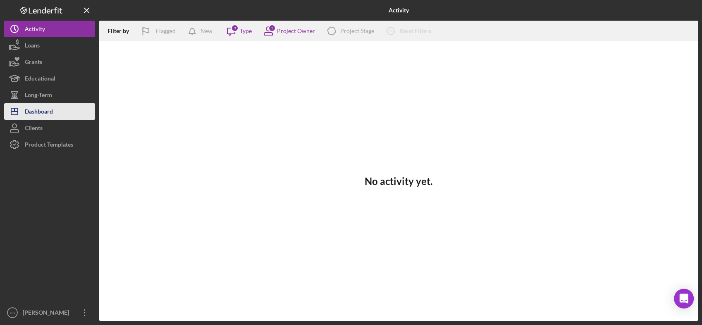
click at [46, 109] on div "Dashboard" at bounding box center [39, 112] width 28 height 19
